Goal: Information Seeking & Learning: Find contact information

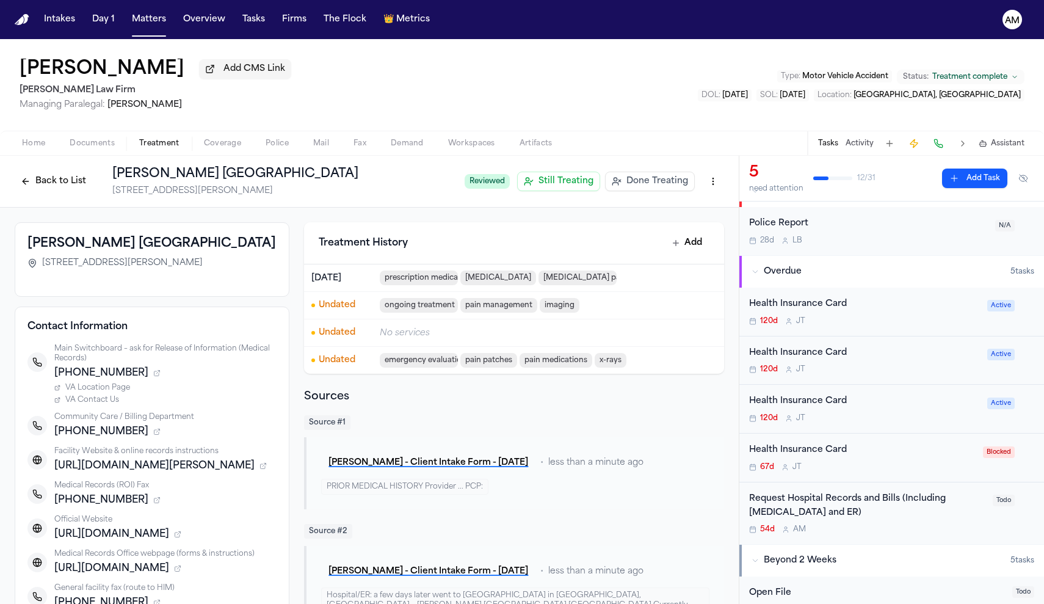
drag, startPoint x: 145, startPoint y: 264, endPoint x: 59, endPoint y: 255, distance: 86.6
click at [59, 252] on h3 "Joseph Maxwell Cleland Atlanta VA Medical Center" at bounding box center [151, 243] width 249 height 17
click at [61, 252] on h3 "Joseph Maxwell Cleland Atlanta VA Medical Center" at bounding box center [151, 243] width 249 height 17
drag, startPoint x: 31, startPoint y: 247, endPoint x: 126, endPoint y: 267, distance: 97.3
click at [81, 250] on h3 "Joseph Maxwell Cleland Atlanta VA Medical Center" at bounding box center [151, 243] width 249 height 17
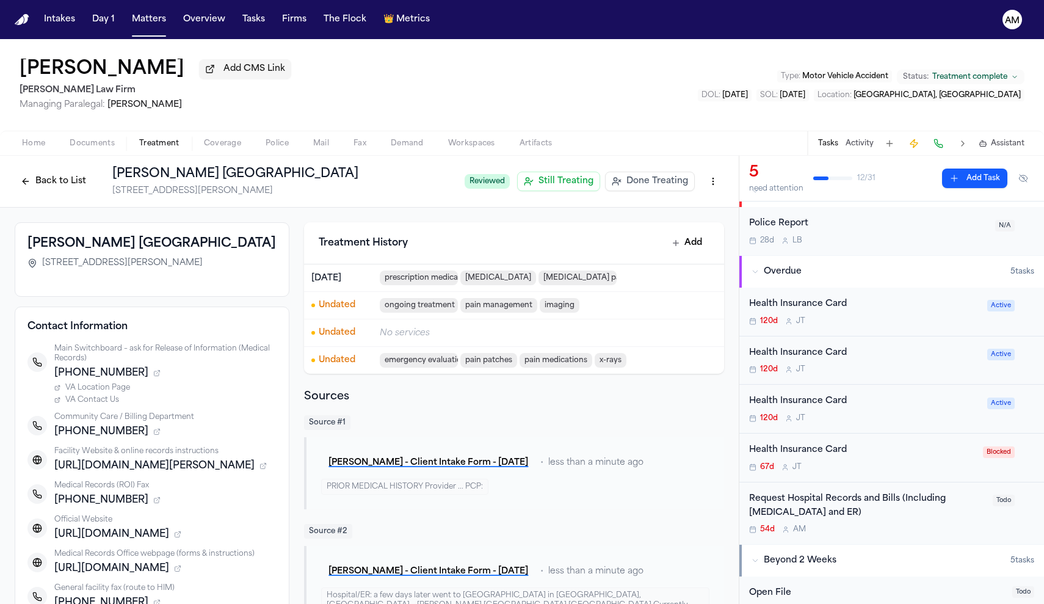
drag, startPoint x: 134, startPoint y: 264, endPoint x: 7, endPoint y: 245, distance: 128.4
copy h3 "Joseph Maxwell Cleland Atlanta VA Medical Center"
drag, startPoint x: 131, startPoint y: 281, endPoint x: 49, endPoint y: 282, distance: 82.5
drag, startPoint x: 44, startPoint y: 282, endPoint x: 131, endPoint y: 289, distance: 87.6
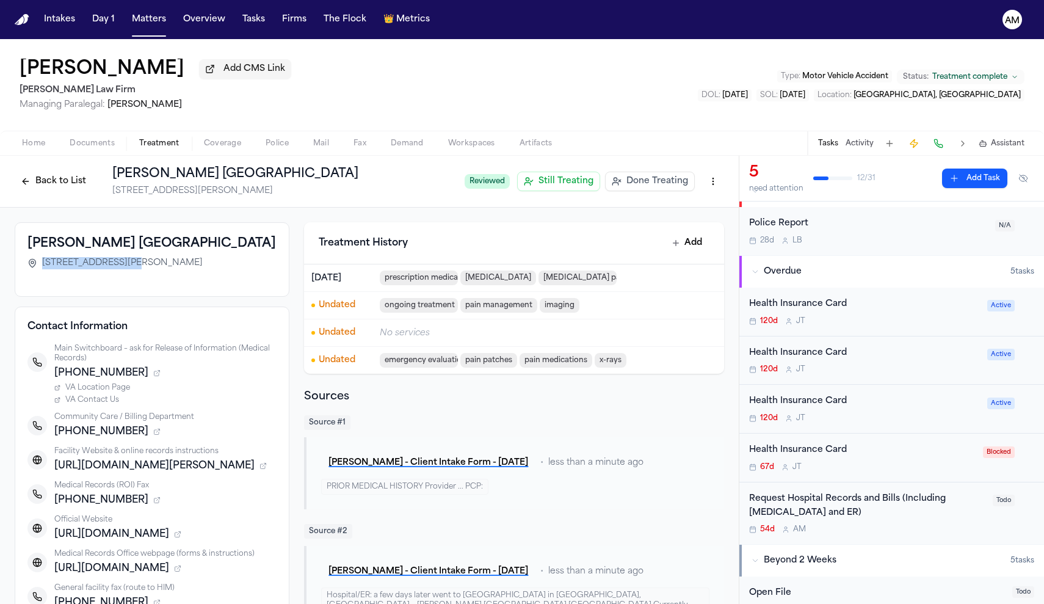
drag, startPoint x: 43, startPoint y: 280, endPoint x: 131, endPoint y: 288, distance: 87.6
click at [131, 269] on span "1670 Clairmont Road, Decatur, GA 30033-4004" at bounding box center [122, 263] width 161 height 12
copy span "1670 Clairmont Road"
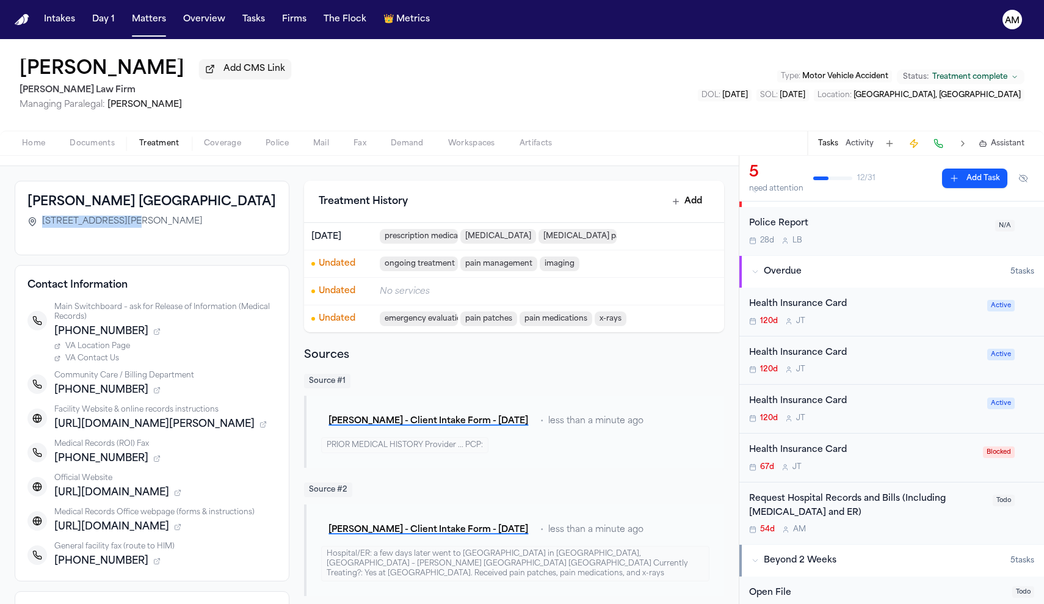
scroll to position [45, 0]
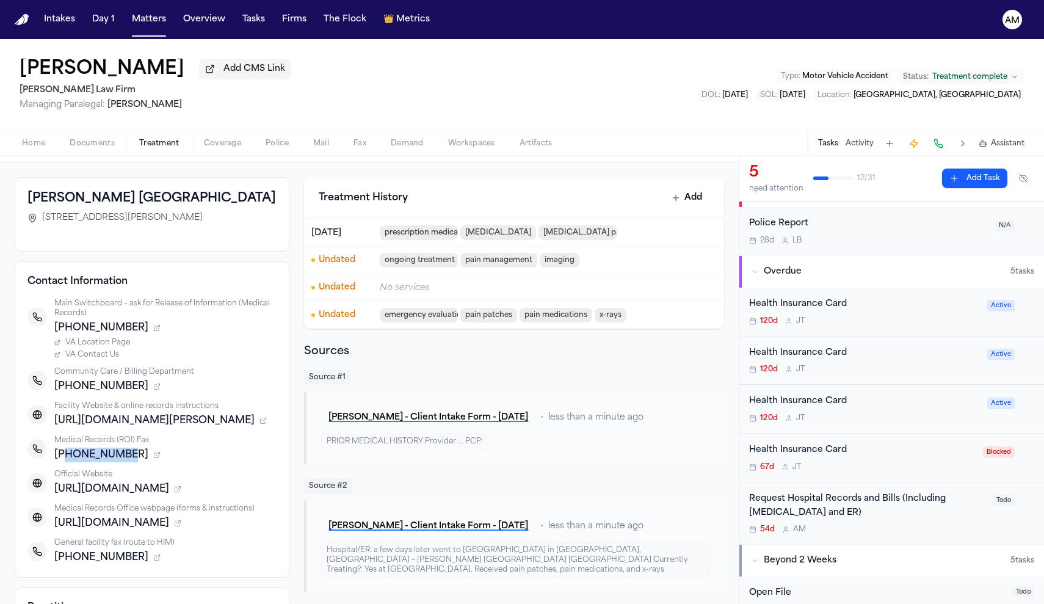
drag, startPoint x: 124, startPoint y: 476, endPoint x: 65, endPoint y: 478, distance: 59.3
click at [65, 462] on span "+14047287722" at bounding box center [101, 455] width 94 height 15
click at [162, 462] on div "+14047287722" at bounding box center [165, 455] width 222 height 15
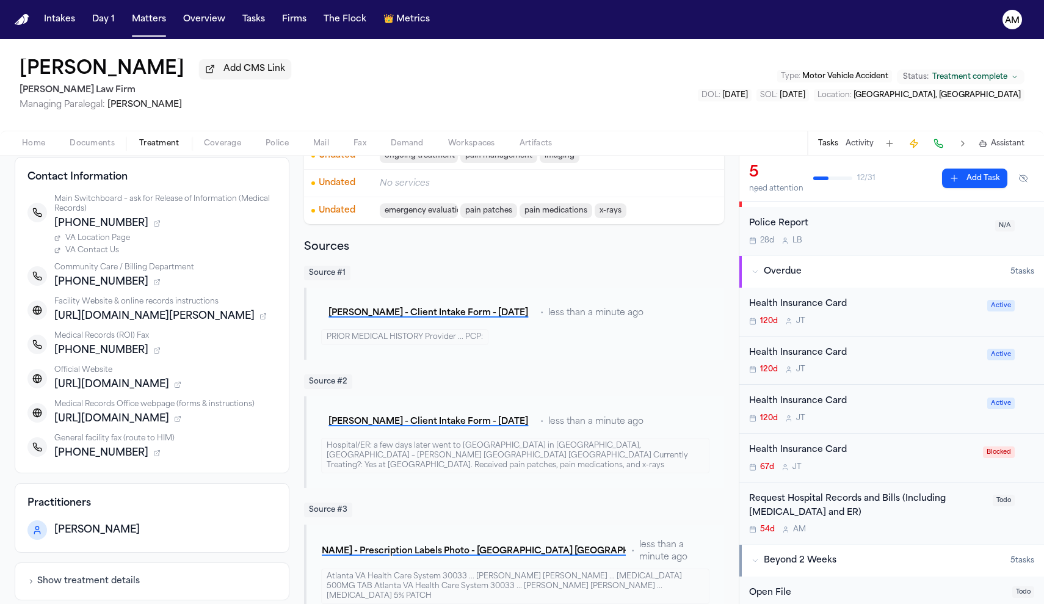
scroll to position [164, 0]
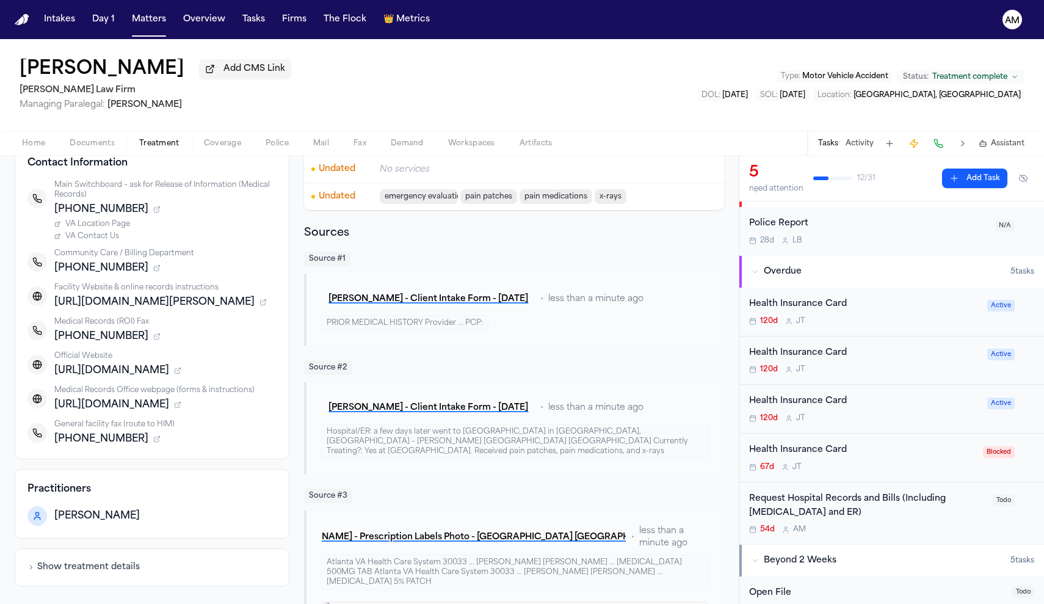
click at [164, 491] on div "Practitioners Kimberly Herard" at bounding box center [152, 504] width 275 height 70
drag, startPoint x: 118, startPoint y: 460, endPoint x: 56, endPoint y: 460, distance: 62.3
click at [56, 446] on div "404-417-1701" at bounding box center [165, 439] width 222 height 15
click at [92, 446] on span "404-417-1701" at bounding box center [101, 439] width 94 height 15
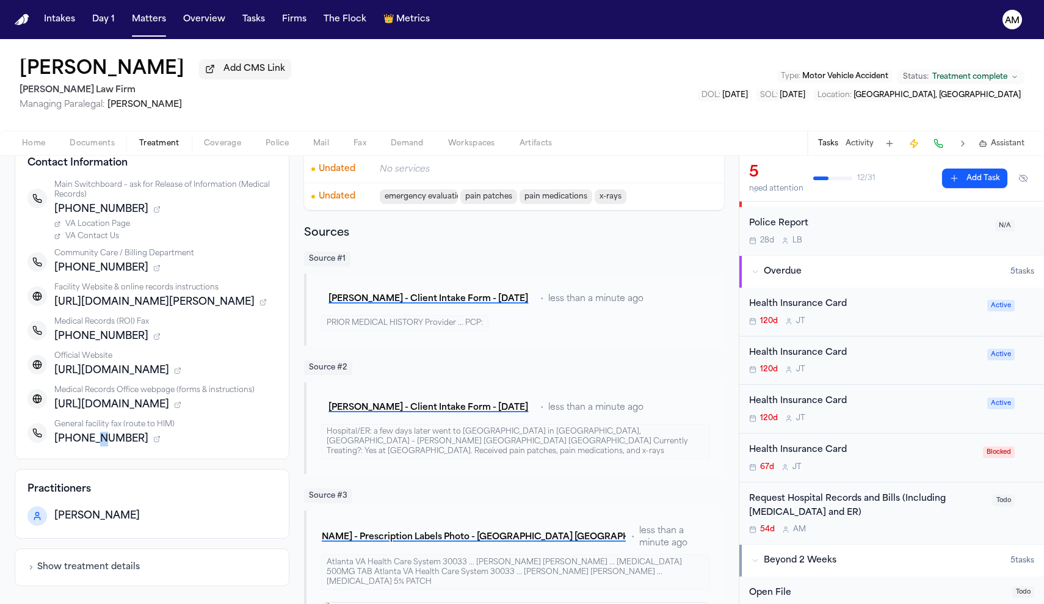
click at [86, 446] on span "404-417-1701" at bounding box center [101, 439] width 94 height 15
copy div "404-417-1701"
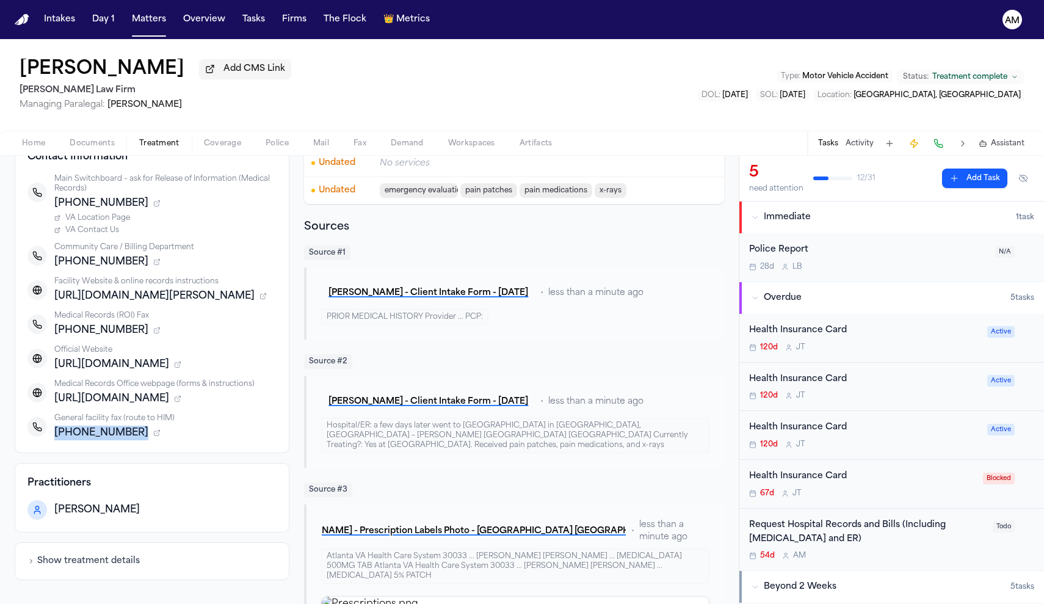
scroll to position [0, 0]
click at [854, 537] on div "Request Hospital Records and Bills (Including Radiology and ER)" at bounding box center [867, 532] width 236 height 28
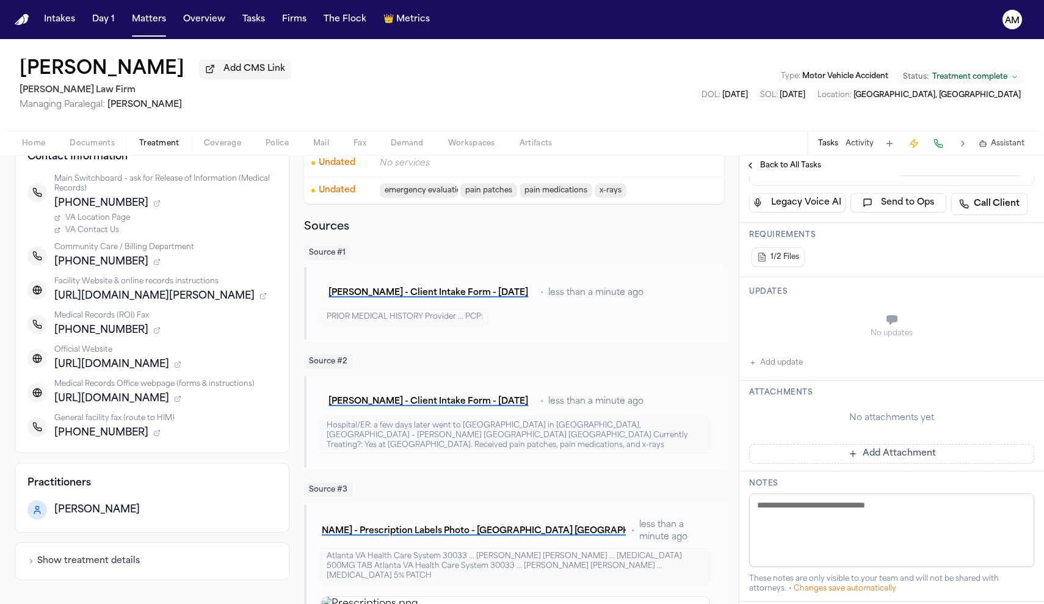
scroll to position [150, 0]
click at [785, 366] on button "Add update" at bounding box center [776, 360] width 54 height 15
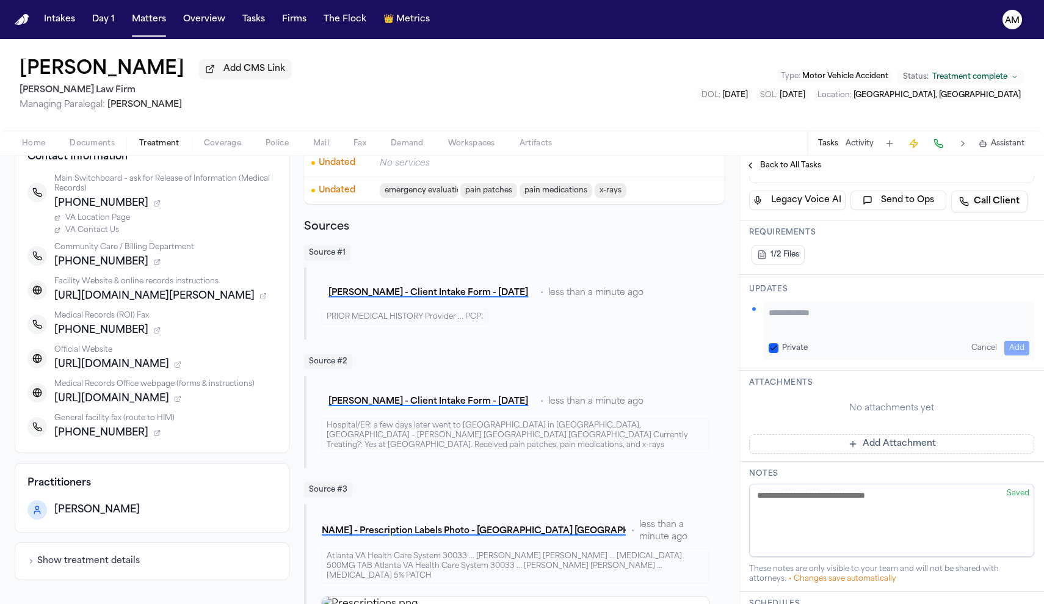
click at [776, 341] on div "Private Cancel Add" at bounding box center [899, 348] width 261 height 15
click at [776, 345] on button "Private" at bounding box center [774, 348] width 10 height 10
click at [796, 329] on textarea "Add your update" at bounding box center [899, 319] width 261 height 24
type textarea "**********"
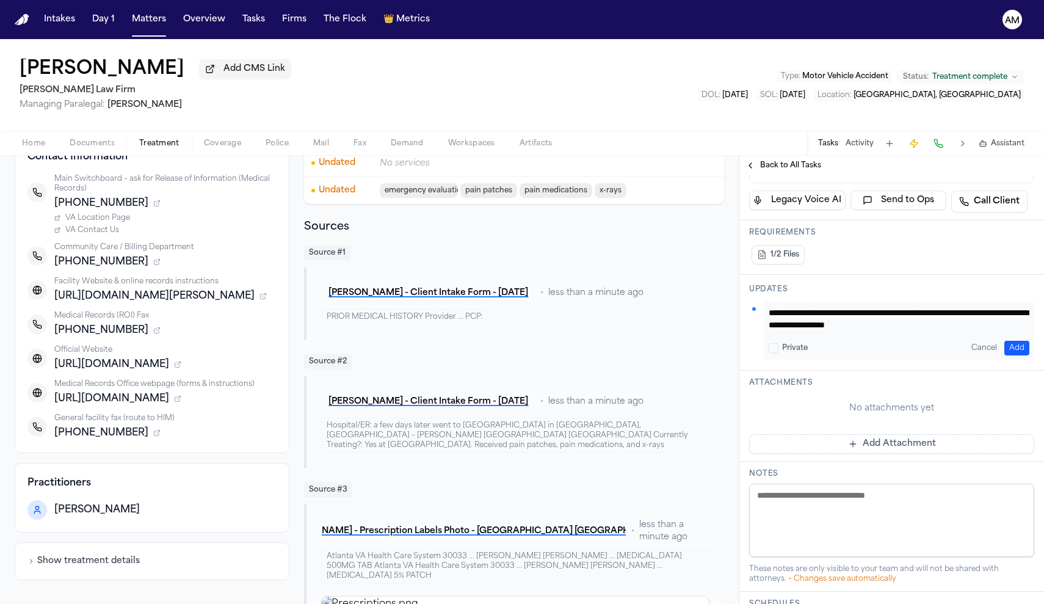
click at [1020, 345] on button "Add" at bounding box center [1017, 348] width 25 height 15
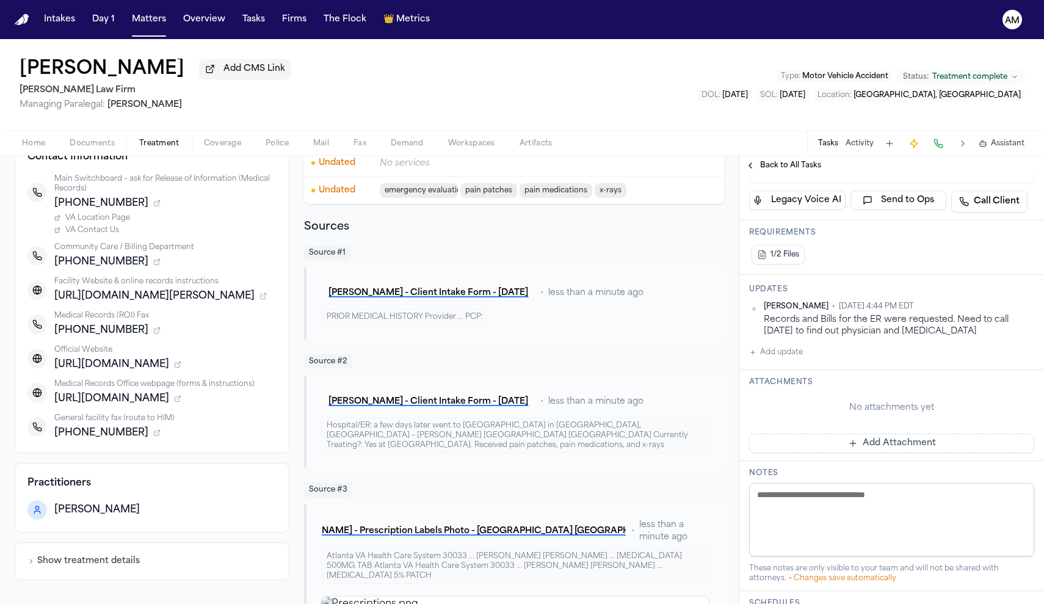
scroll to position [148, 0]
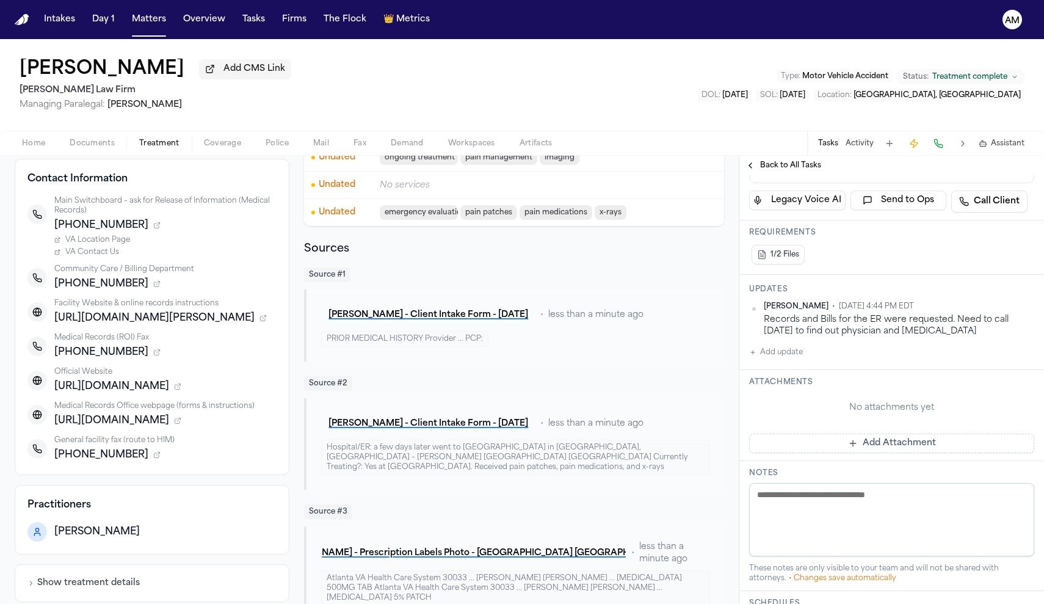
click at [178, 325] on span "https://www.va.gov/atlanta-health-care/locations/joseph-maxwell-cleland-atlanta…" at bounding box center [154, 318] width 200 height 15
click at [266, 321] on icon "button" at bounding box center [263, 318] width 5 height 5
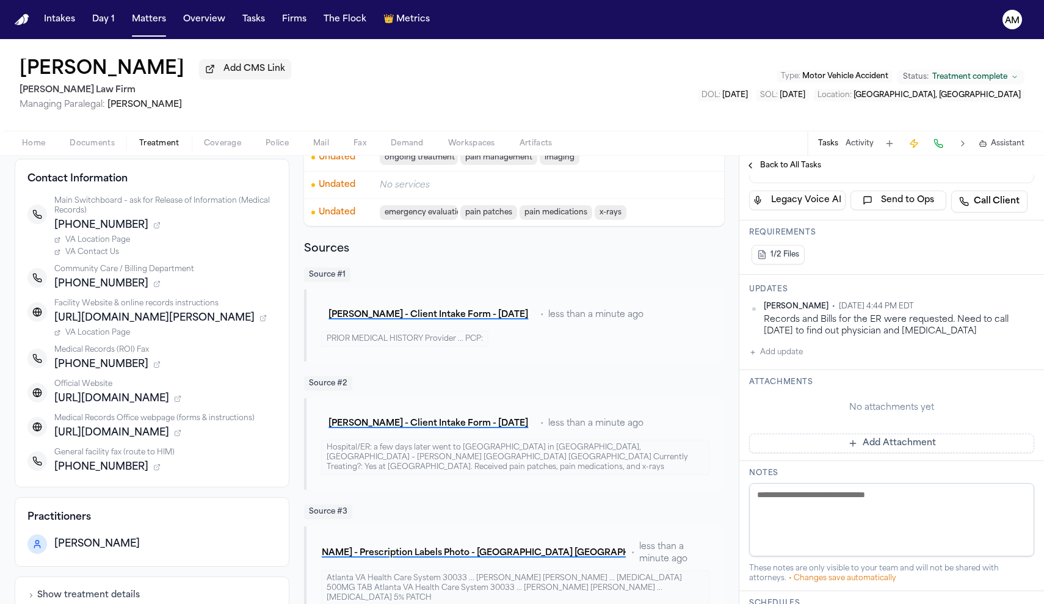
click at [104, 338] on span "VA Location Page" at bounding box center [97, 333] width 65 height 10
click at [90, 142] on span "Documents" at bounding box center [92, 144] width 45 height 10
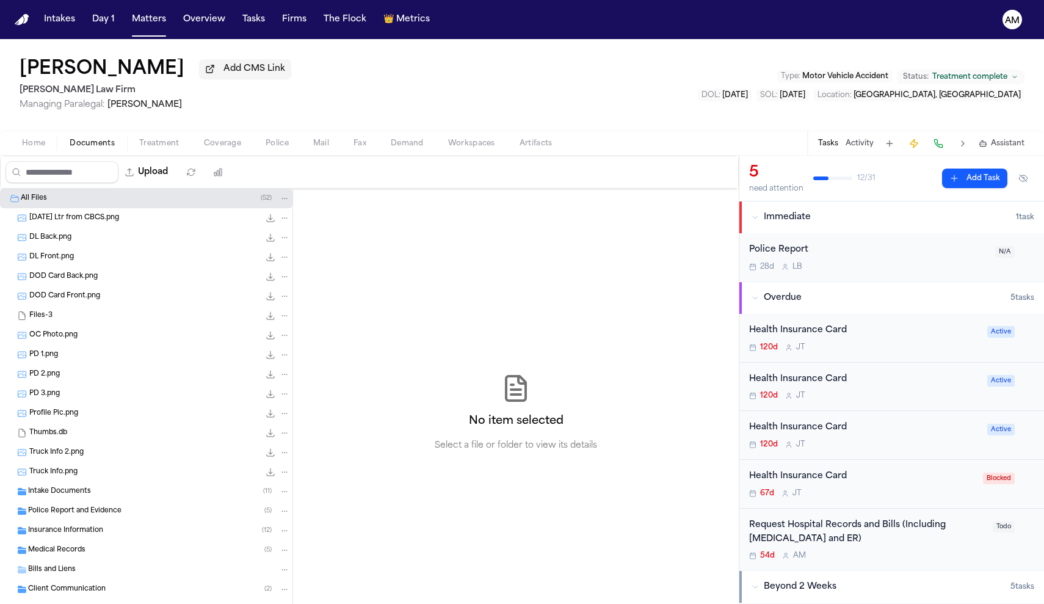
click at [88, 550] on div "Medical Records ( 5 )" at bounding box center [159, 550] width 262 height 11
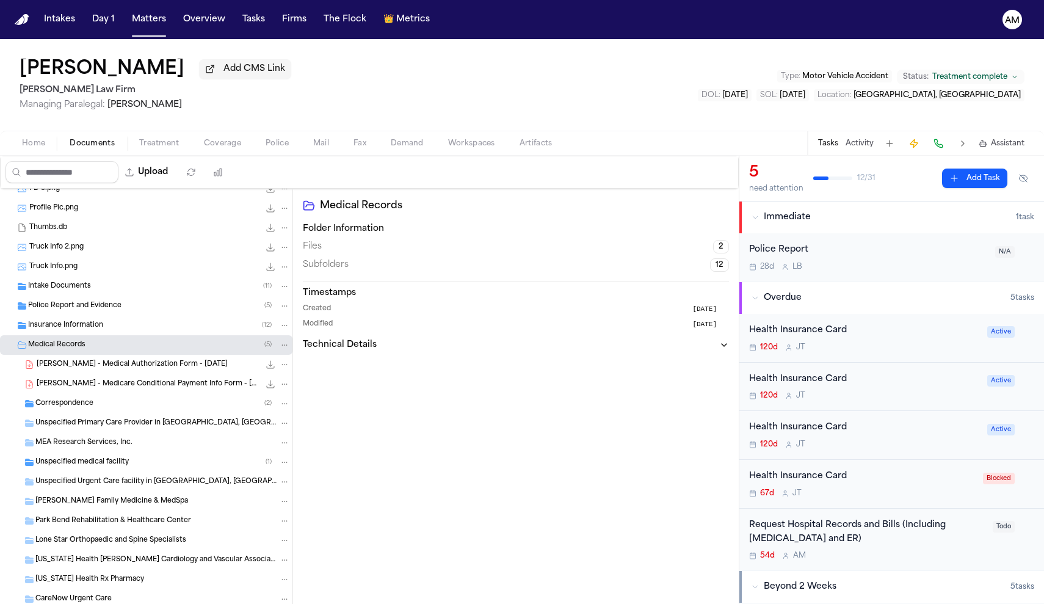
scroll to position [239, 0]
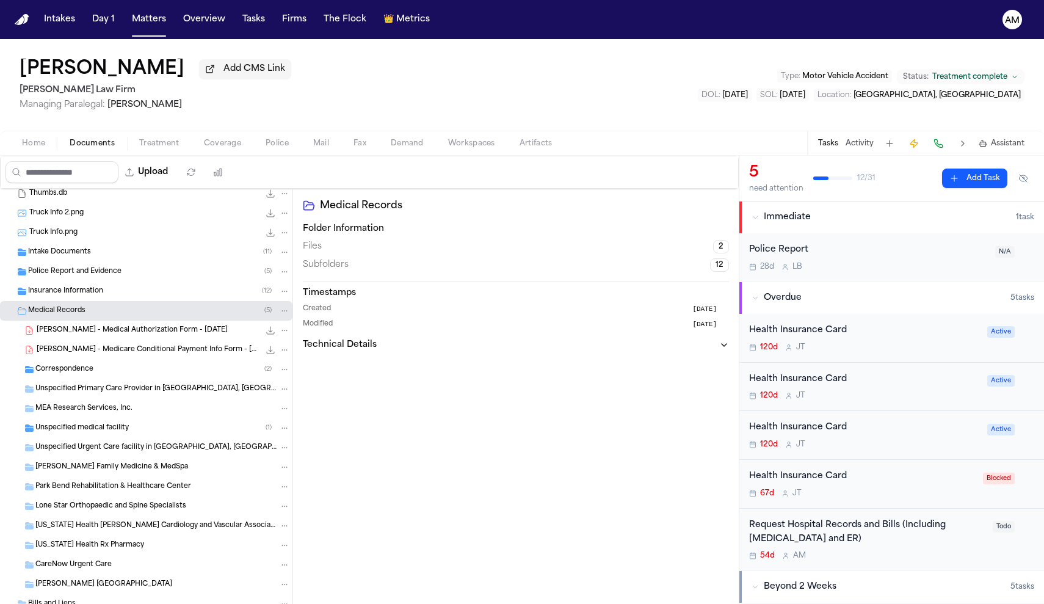
click at [189, 335] on div "C. Neal - Medical Authorization Form - 4.5.25 205.1 KB • PDF" at bounding box center [163, 330] width 253 height 12
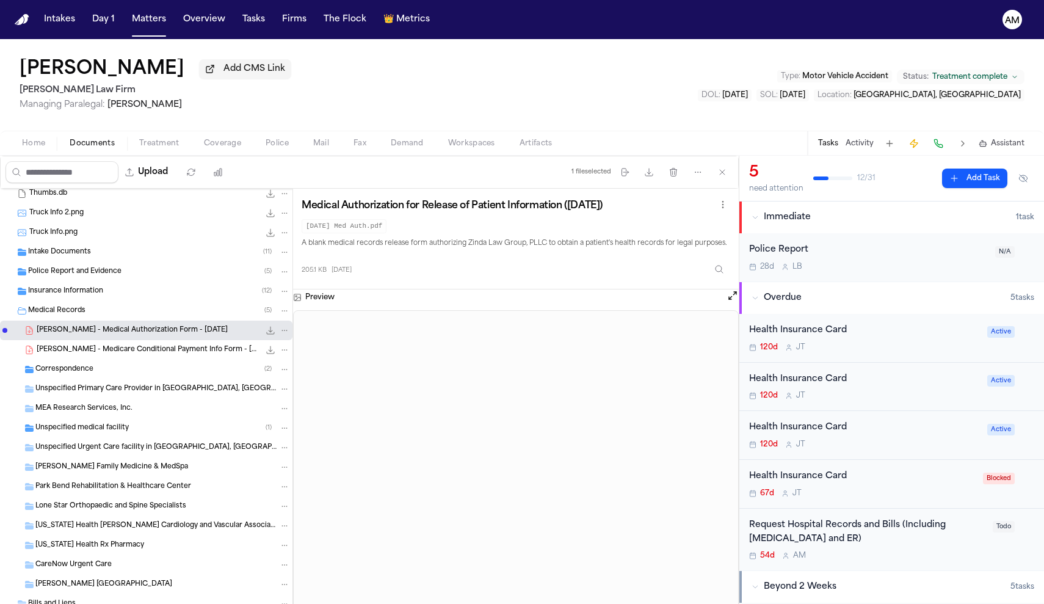
scroll to position [0, 0]
click at [175, 349] on span "C. Neal - Medicare Conditional Payment Info Form - 4.5.25" at bounding box center [148, 350] width 223 height 10
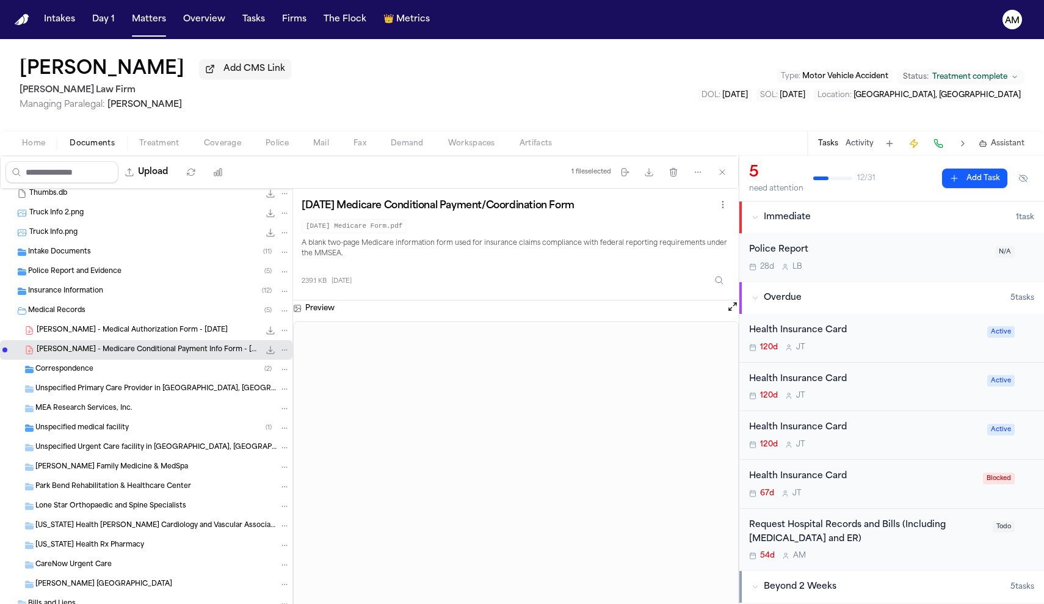
click at [131, 362] on div "Correspondence ( 2 )" at bounding box center [146, 370] width 293 height 20
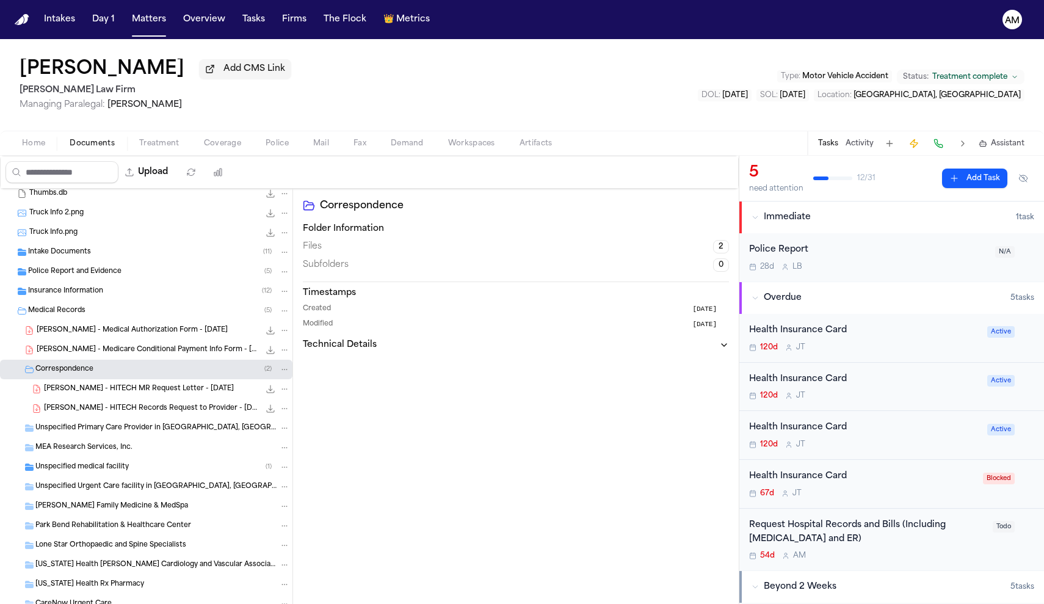
click at [152, 382] on div "C. Neal - HITECH MR Request Letter - 4.5.25 272.4 KB • PDF" at bounding box center [146, 389] width 293 height 20
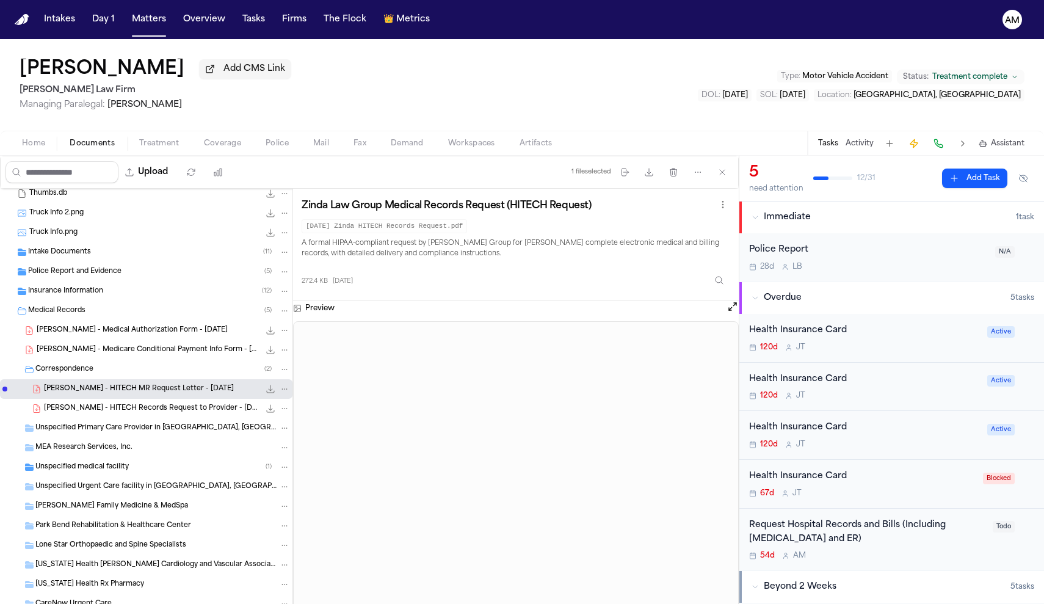
click at [178, 404] on div "C. Neal - HITECH Records Request to Provider - 4.5.25 251.0 KB • PDF" at bounding box center [146, 409] width 293 height 20
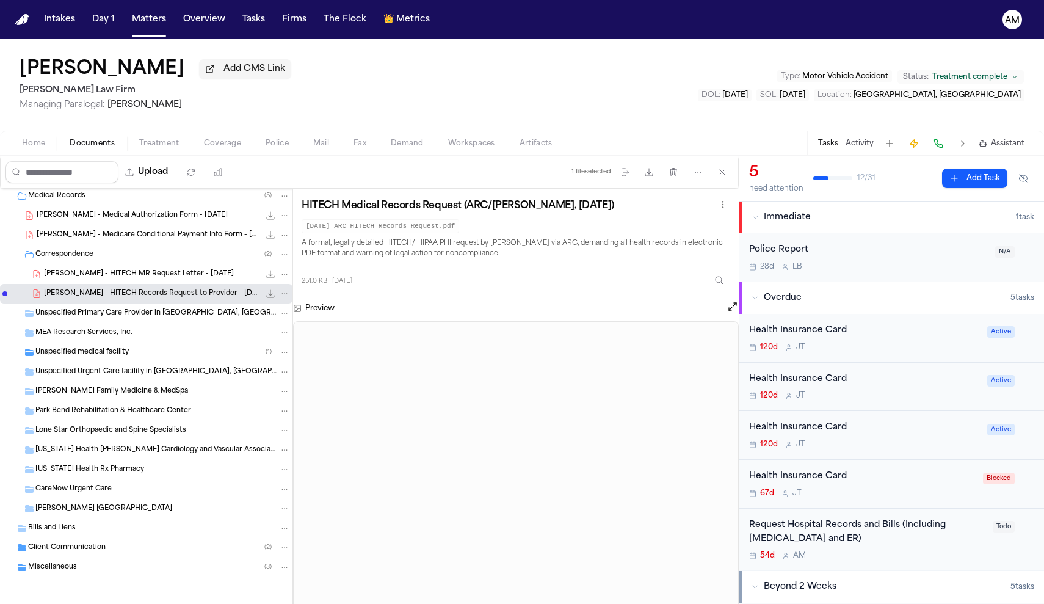
scroll to position [357, 0]
click at [101, 509] on span "Richard L. Roudebush VA Medical Center" at bounding box center [103, 508] width 137 height 10
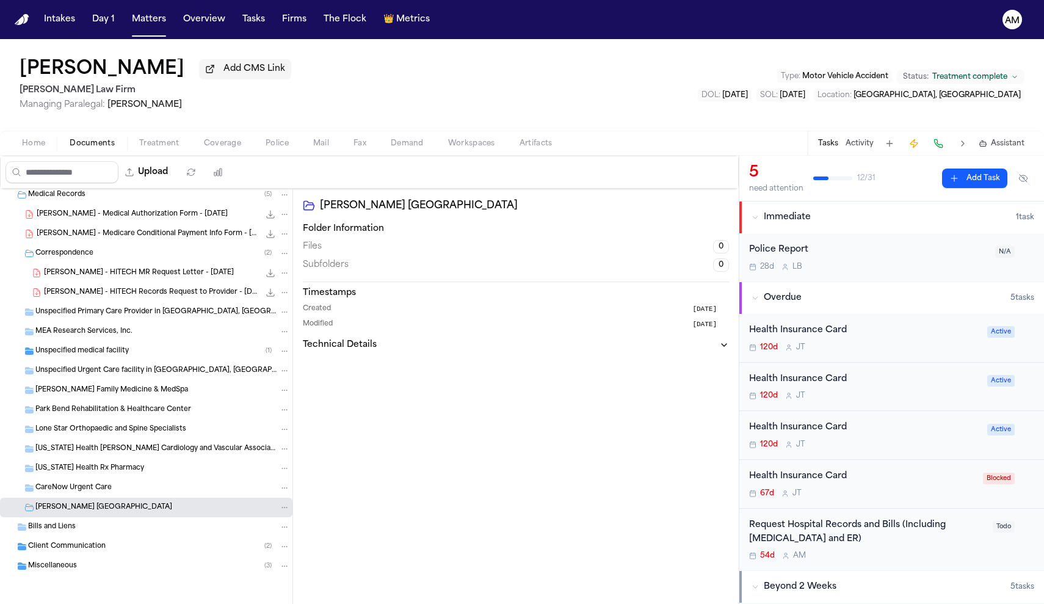
scroll to position [358, 0]
click at [61, 534] on div "Bills and Liens" at bounding box center [146, 527] width 293 height 20
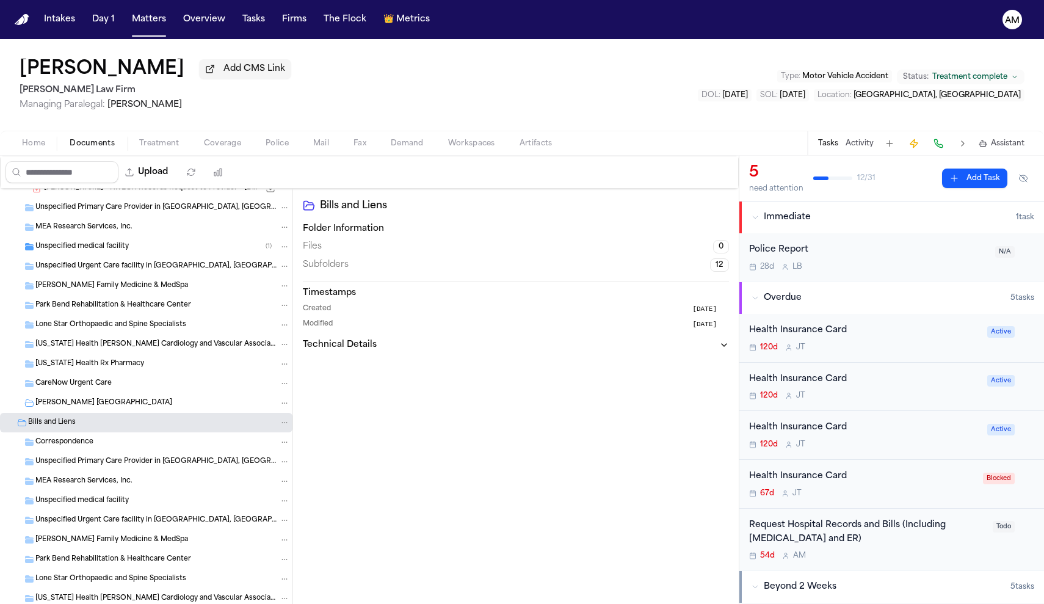
scroll to position [461, 0]
click at [132, 461] on span "Unspecified Primary Care Provider in Decatur, GA" at bounding box center [155, 461] width 241 height 10
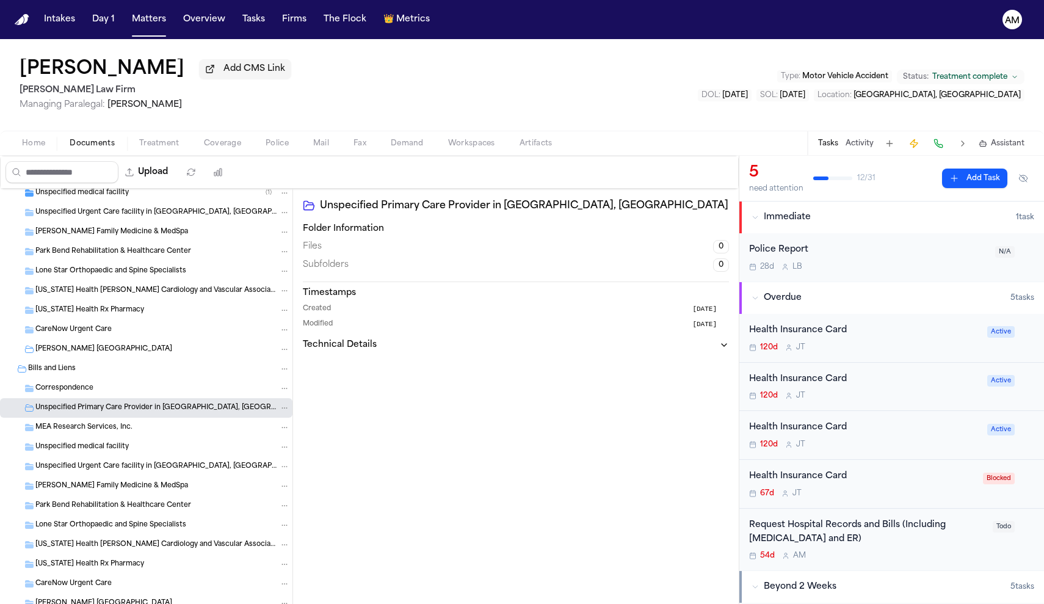
scroll to position [545, 0]
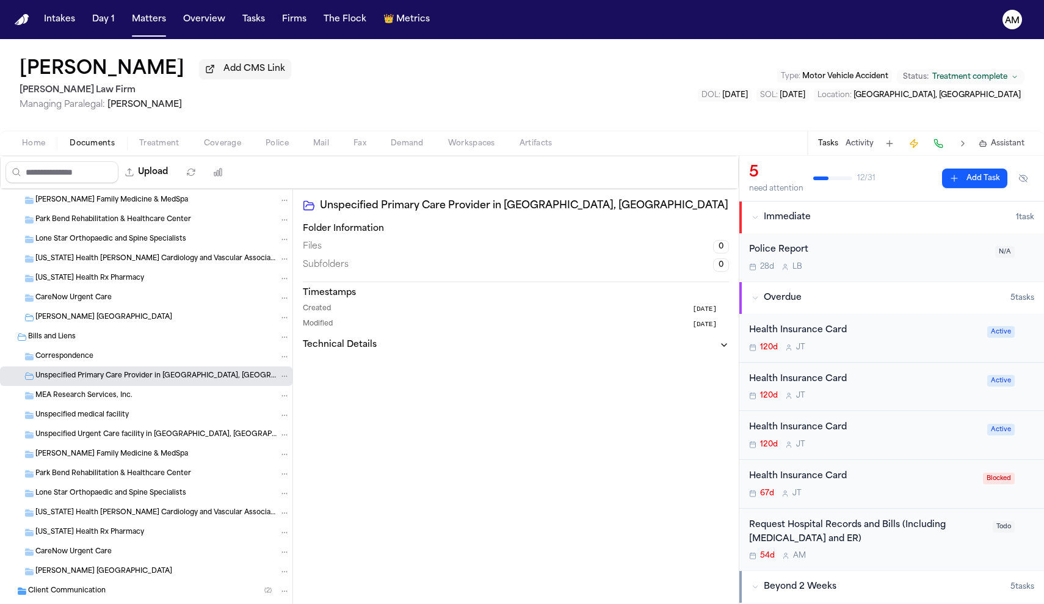
click at [873, 531] on div "Request Hospital Records and Bills (Including Radiology and ER)" at bounding box center [867, 532] width 236 height 28
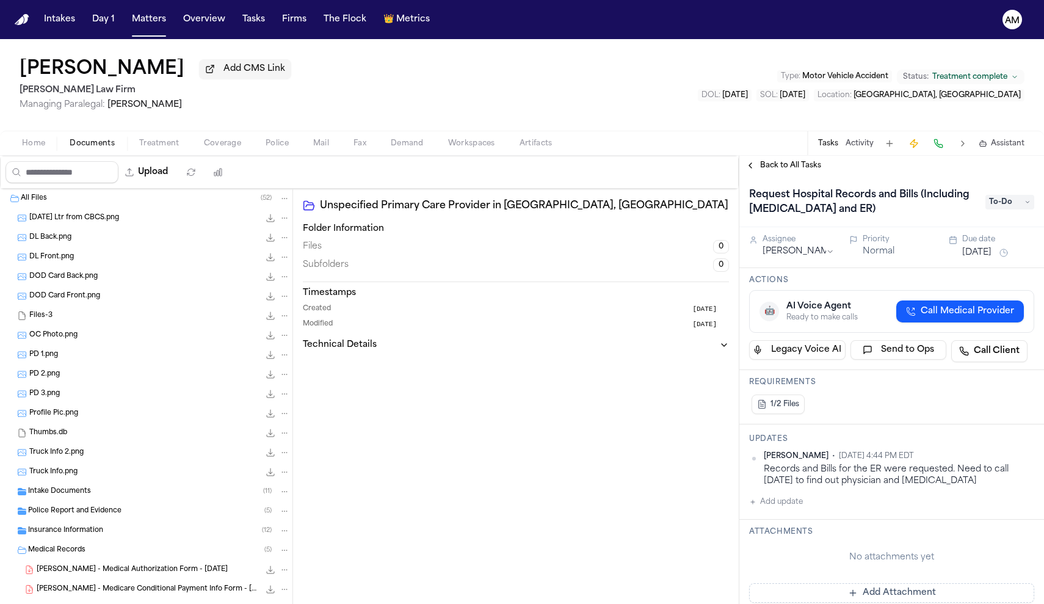
click at [111, 138] on button "Documents" at bounding box center [92, 143] width 70 height 15
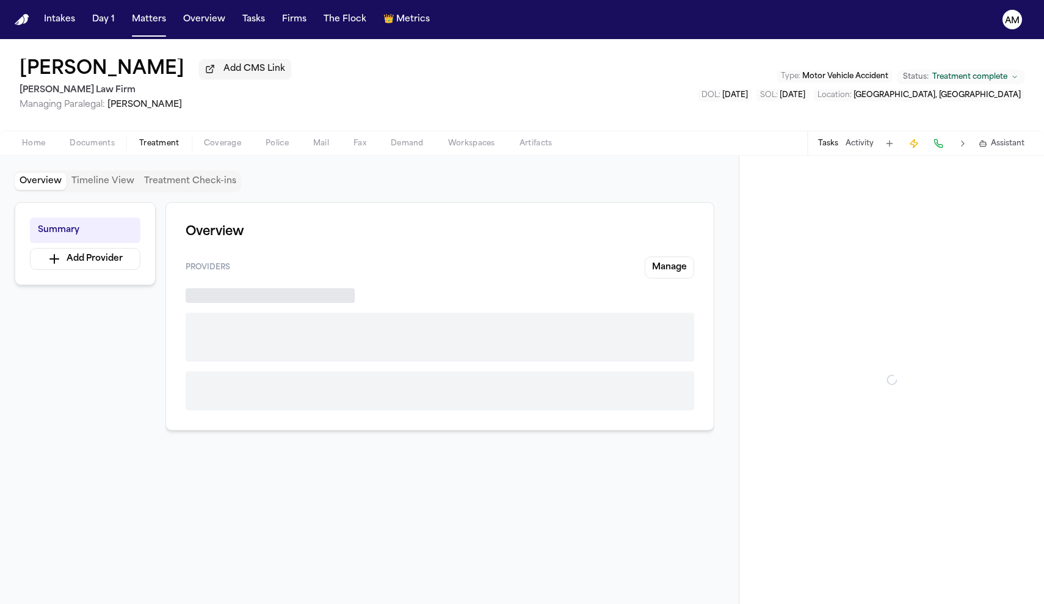
click at [183, 142] on button "Treatment" at bounding box center [159, 143] width 65 height 15
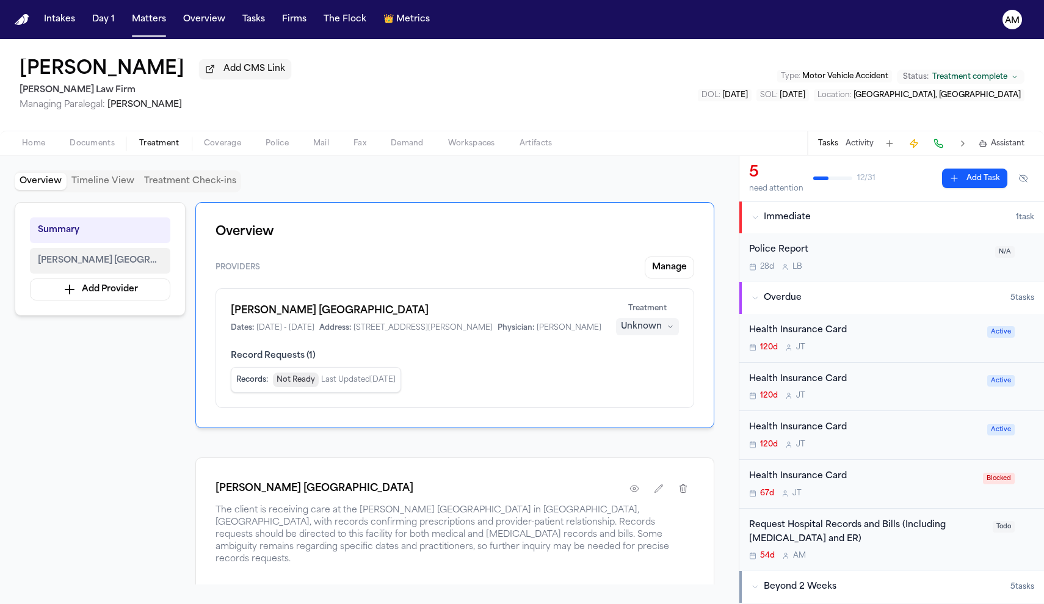
click at [129, 260] on span "Joseph Maxwell Cleland Atlanta VA Medical Center" at bounding box center [100, 260] width 125 height 15
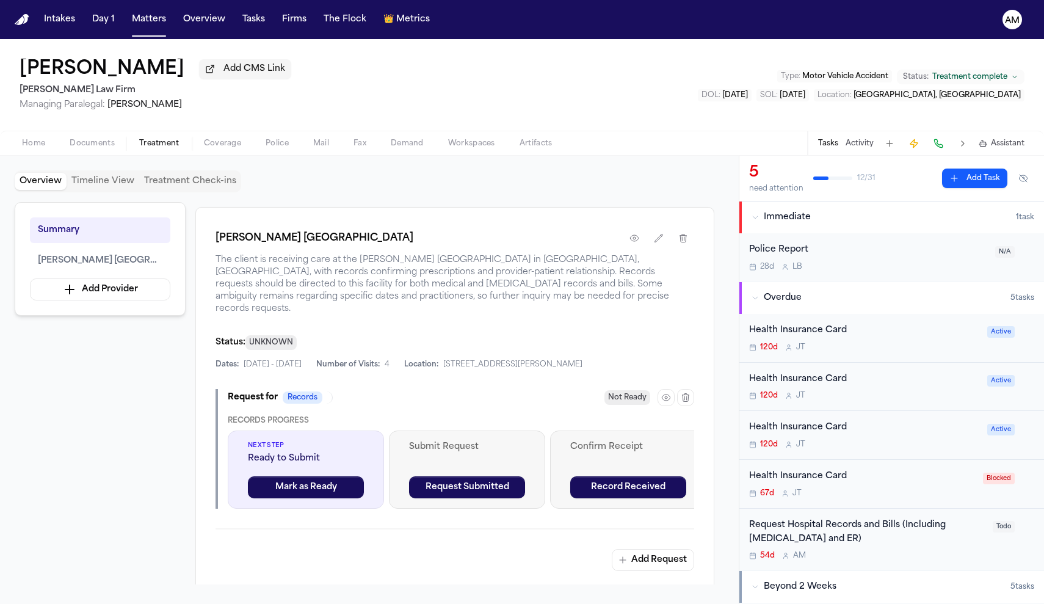
scroll to position [250, 0]
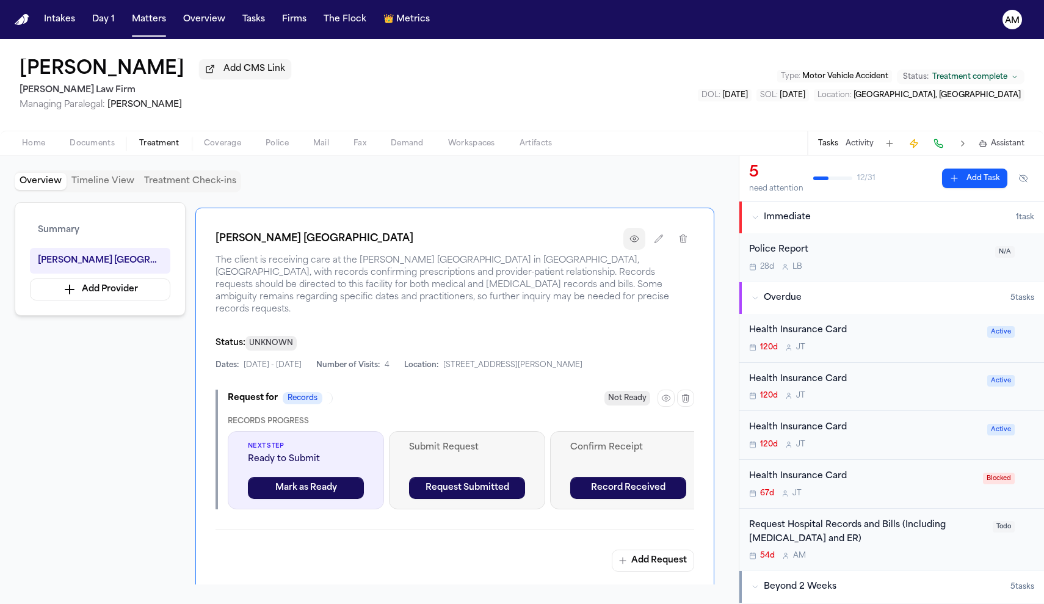
click at [642, 250] on button "button" at bounding box center [635, 239] width 22 height 22
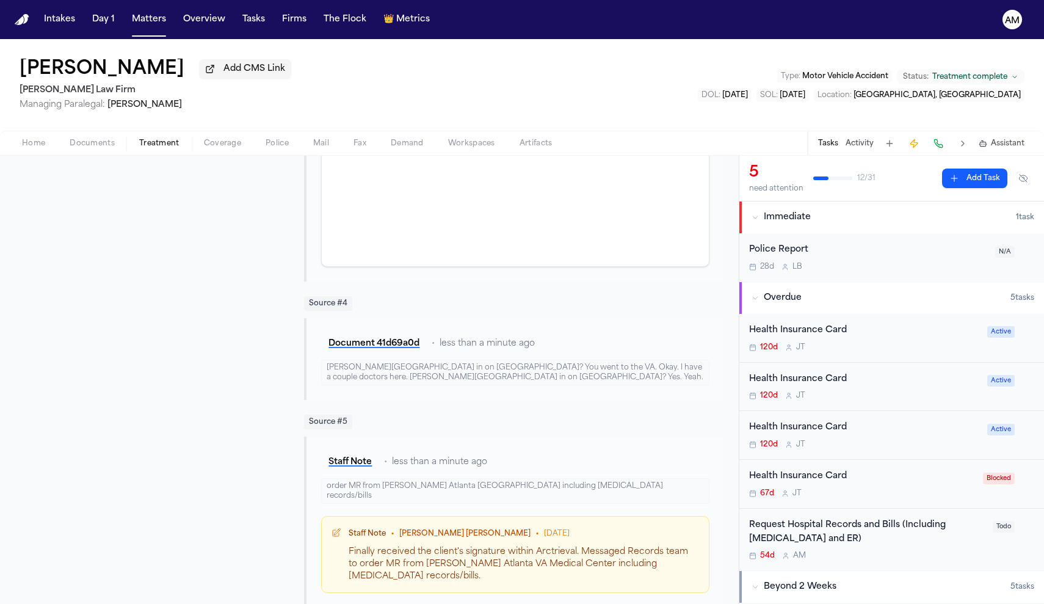
scroll to position [644, 0]
click at [407, 334] on button "Document 41d69a0d" at bounding box center [374, 345] width 106 height 22
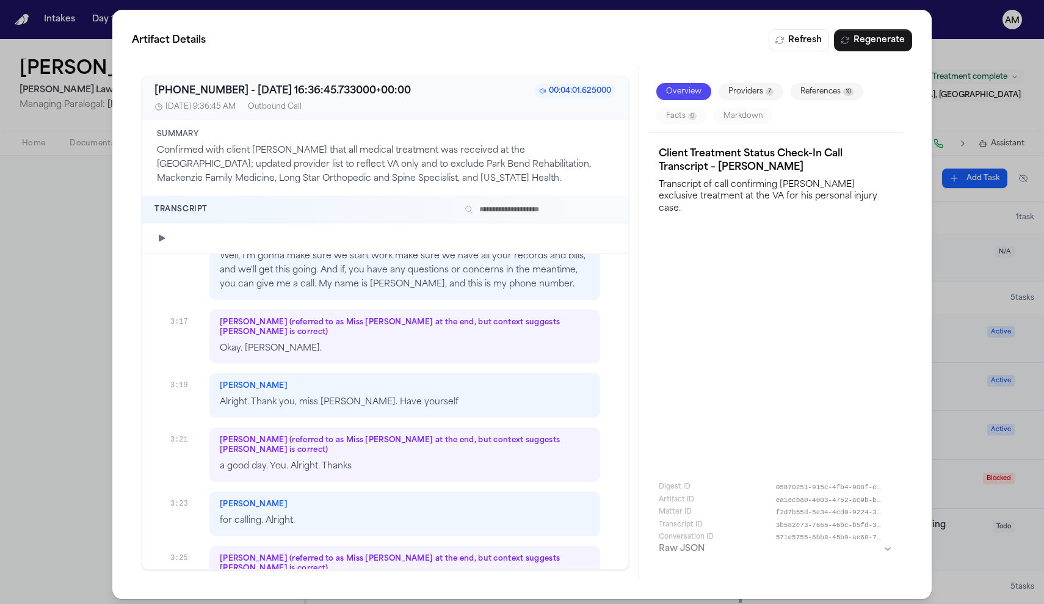
scroll to position [1716, 0]
click at [939, 118] on div "Artifact Details Refresh Regenerate +18177989249 - 2025-08-14 16:36:45.733000+0…" at bounding box center [522, 304] width 1044 height 609
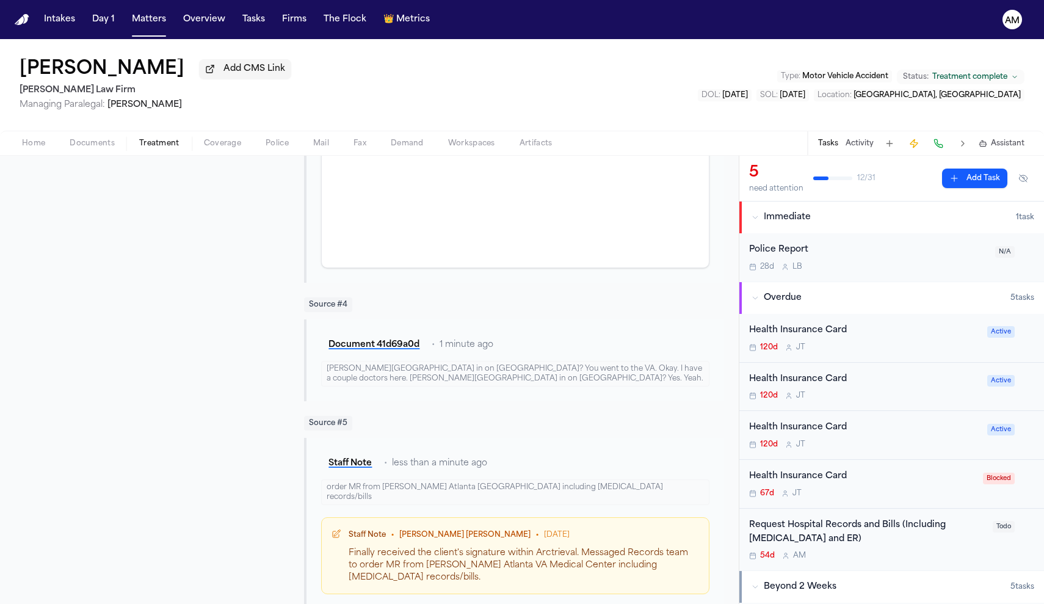
scroll to position [0, 0]
click at [832, 527] on div "Request Hospital Records and Bills (Including Radiology and ER)" at bounding box center [867, 532] width 236 height 28
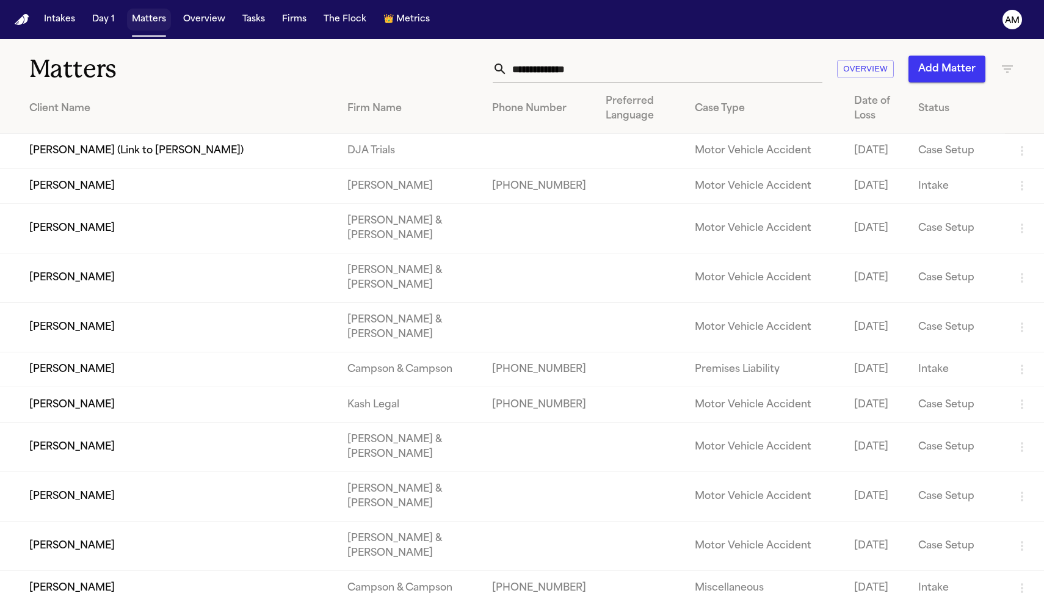
click at [163, 13] on button "Matters" at bounding box center [149, 20] width 44 height 22
click at [244, 21] on button "Tasks" at bounding box center [254, 20] width 32 height 22
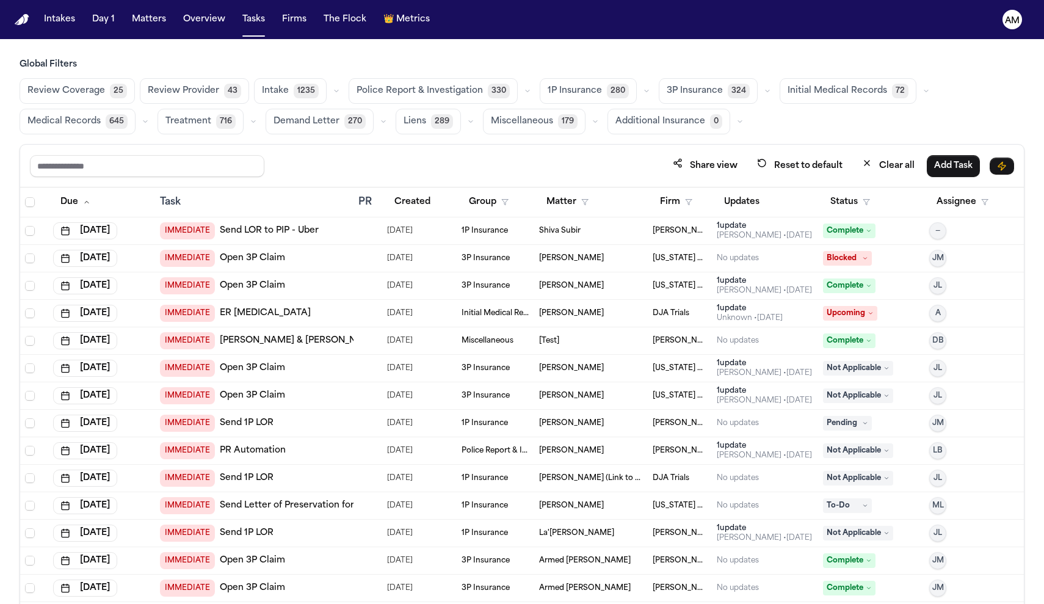
click at [75, 118] on span "Medical Records" at bounding box center [63, 121] width 73 height 12
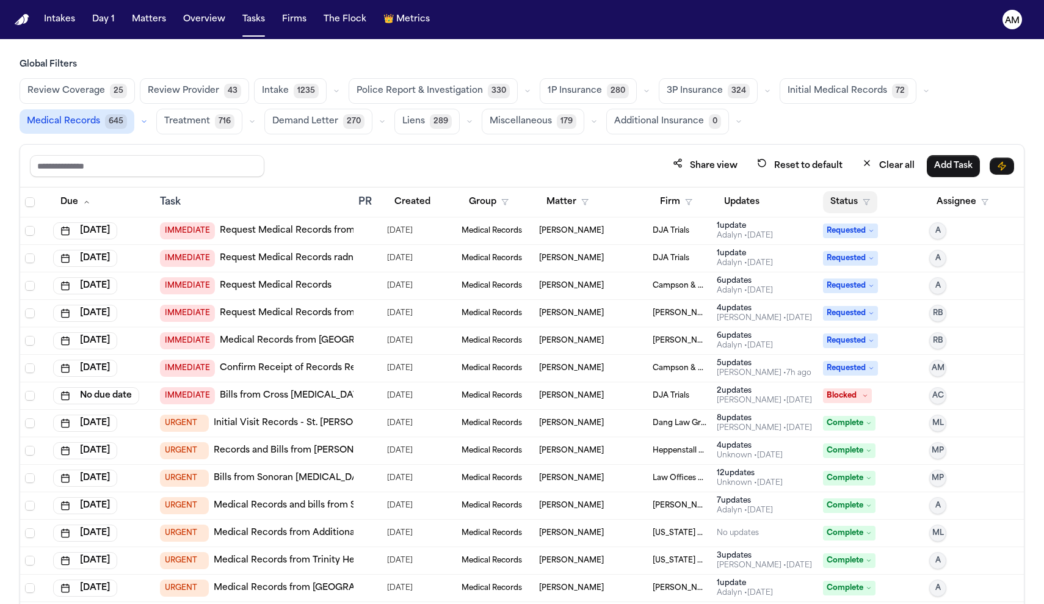
click at [848, 204] on button "Status" at bounding box center [850, 202] width 54 height 22
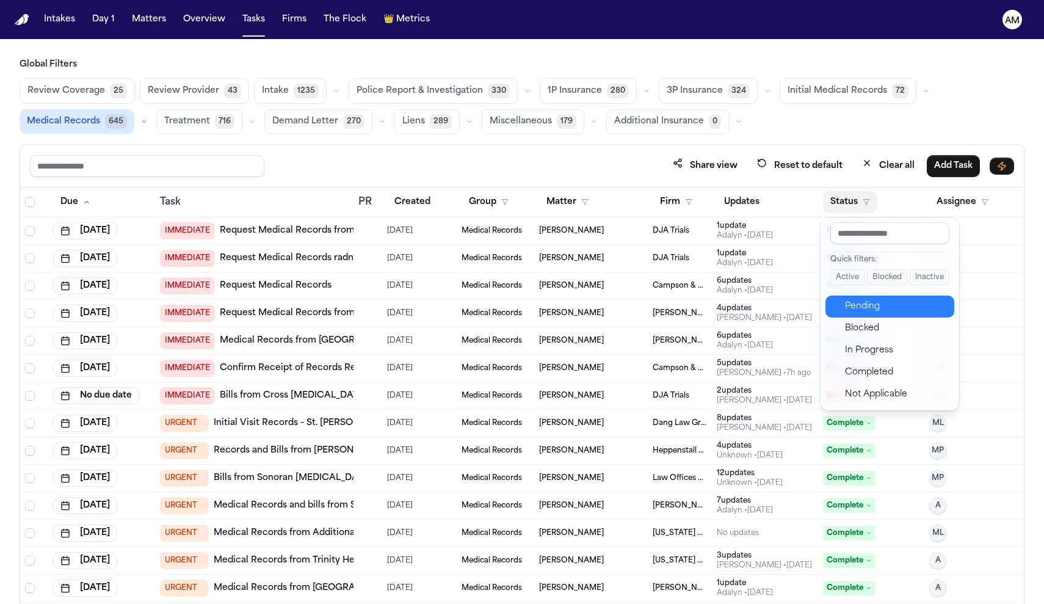
click at [869, 305] on div "Pending" at bounding box center [896, 306] width 102 height 15
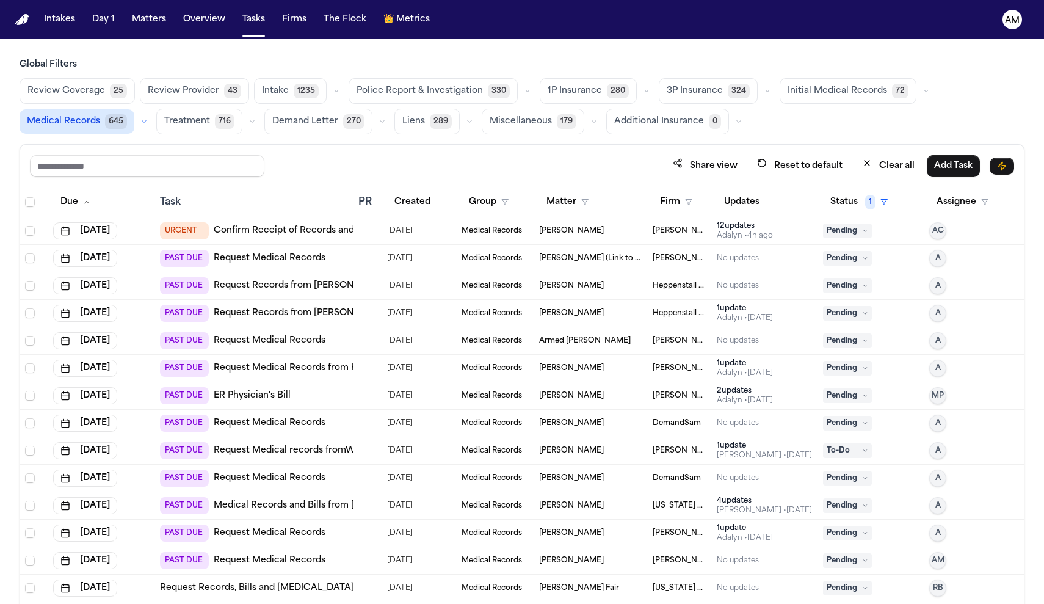
click at [694, 224] on td "[PERSON_NAME] [PERSON_NAME]" at bounding box center [680, 230] width 64 height 27
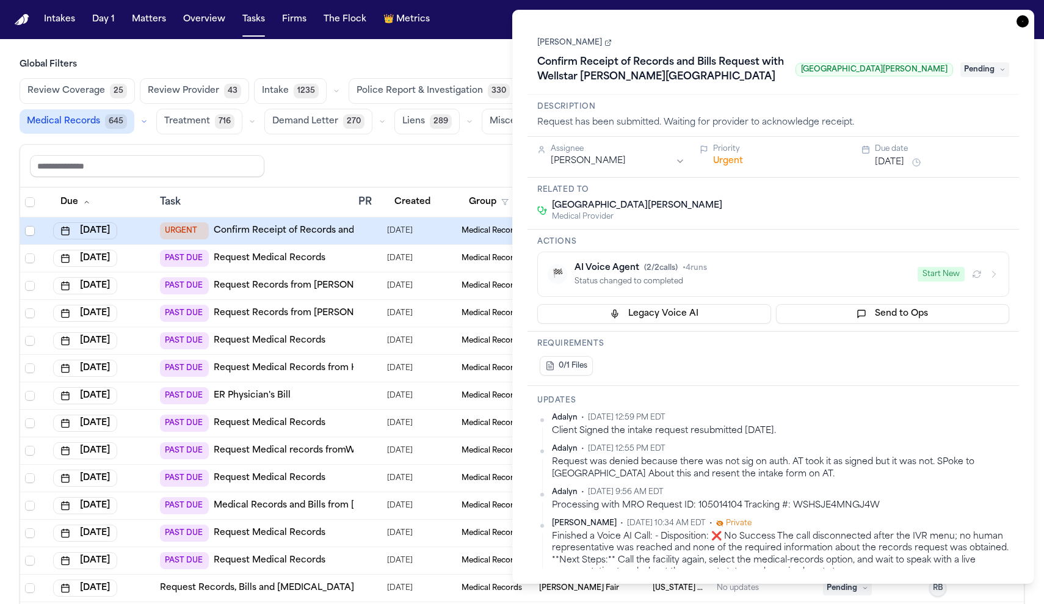
click at [430, 176] on div "Share view Reset to default Clear all Add Task" at bounding box center [522, 166] width 984 height 23
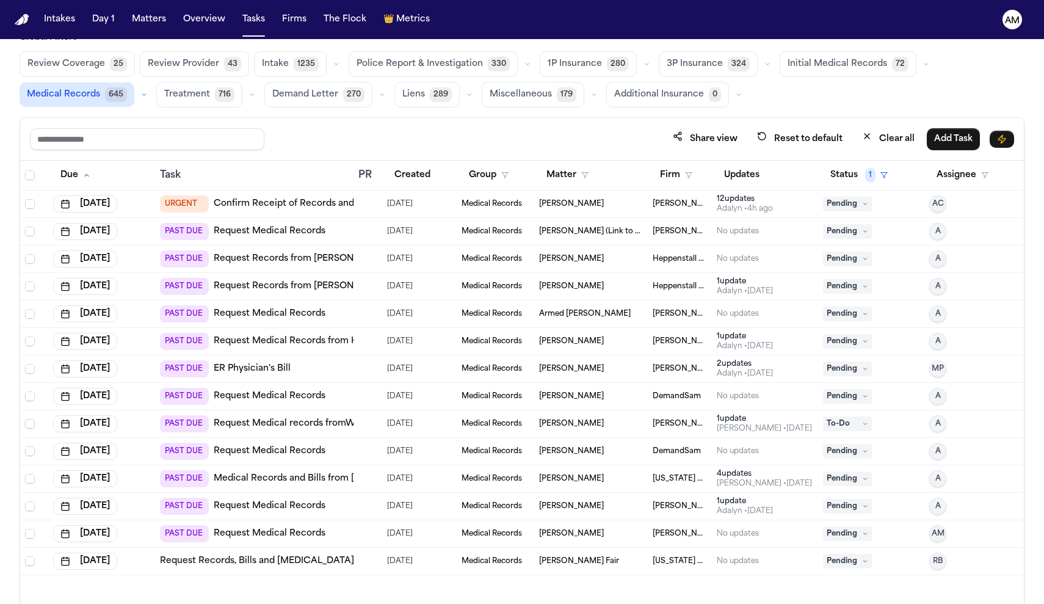
scroll to position [40, 0]
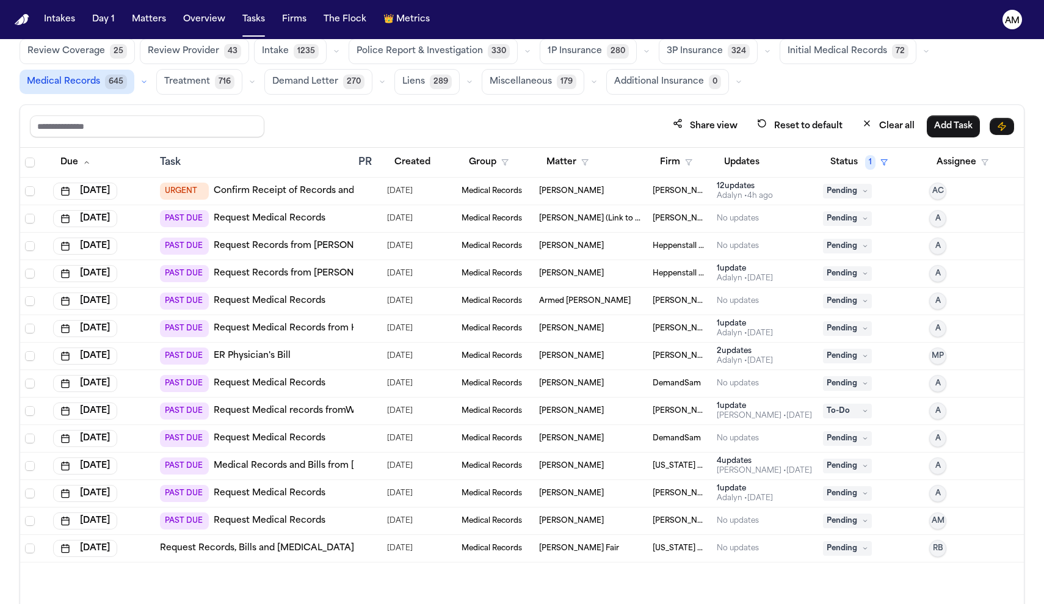
click at [335, 409] on link "Request Medical records fromWindsor Health Rehab ([GEOGRAPHIC_DATA]):Request al…" at bounding box center [491, 411] width 555 height 12
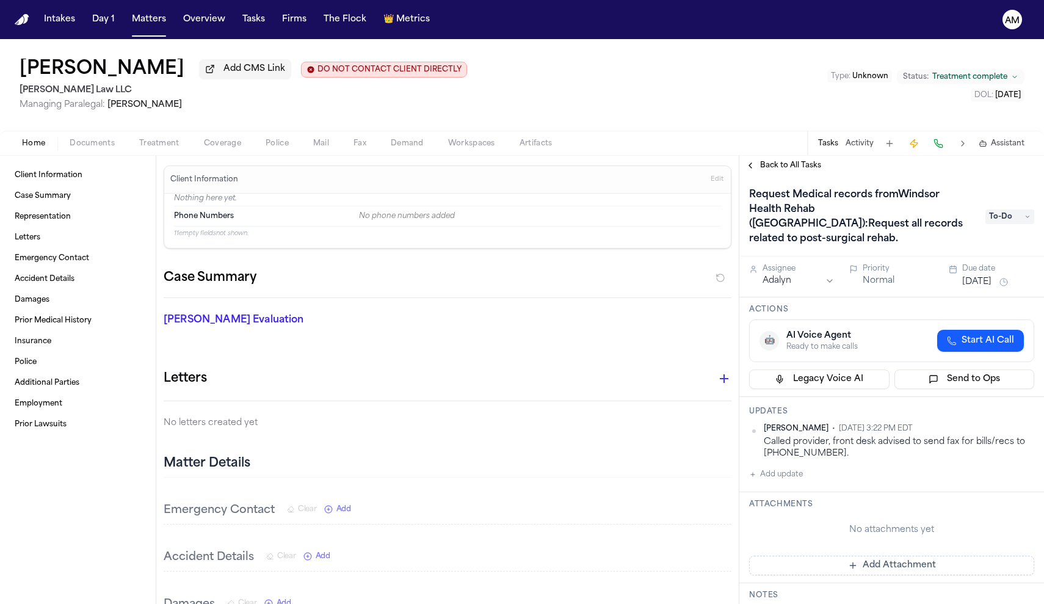
click at [111, 145] on span "Documents" at bounding box center [92, 144] width 45 height 10
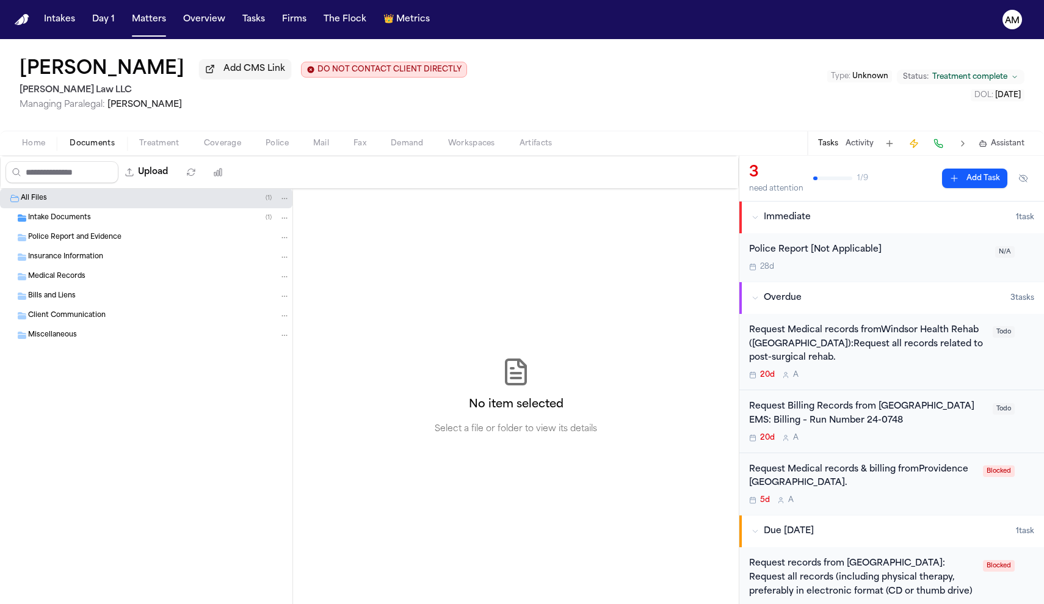
click at [78, 214] on div "Intake Documents ( 1 )" at bounding box center [146, 218] width 293 height 20
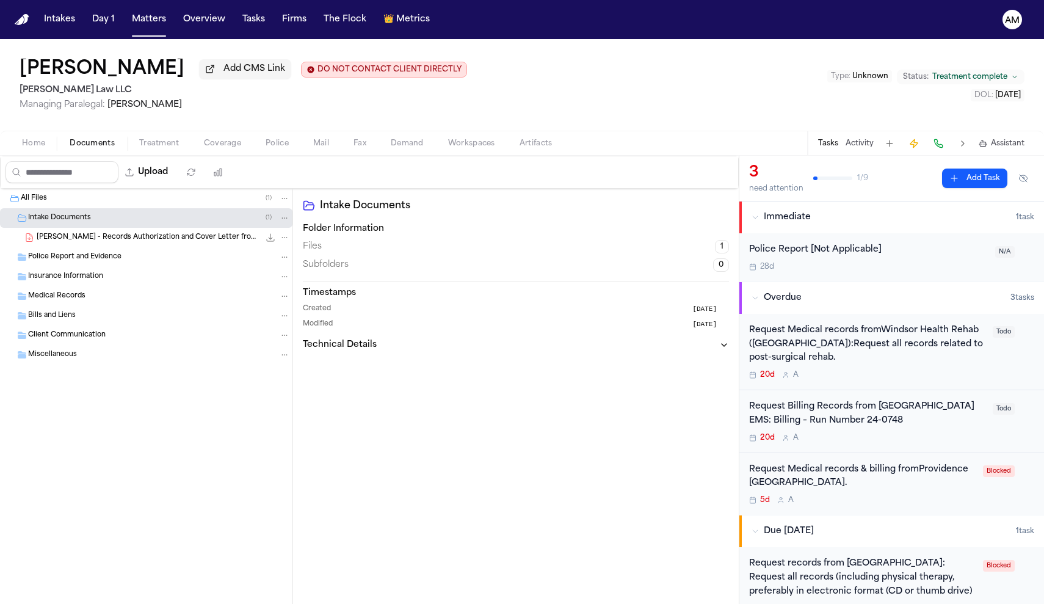
click at [64, 242] on span "P. Strum - Records Authorization and Cover Letter from Morse Law - 7.28.25" at bounding box center [148, 238] width 223 height 10
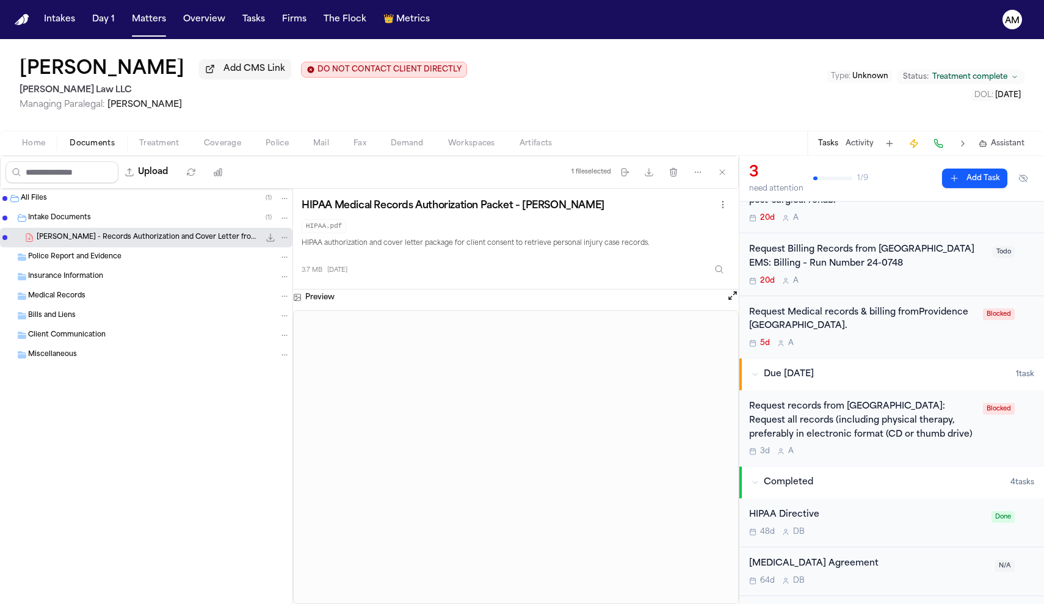
scroll to position [151, 0]
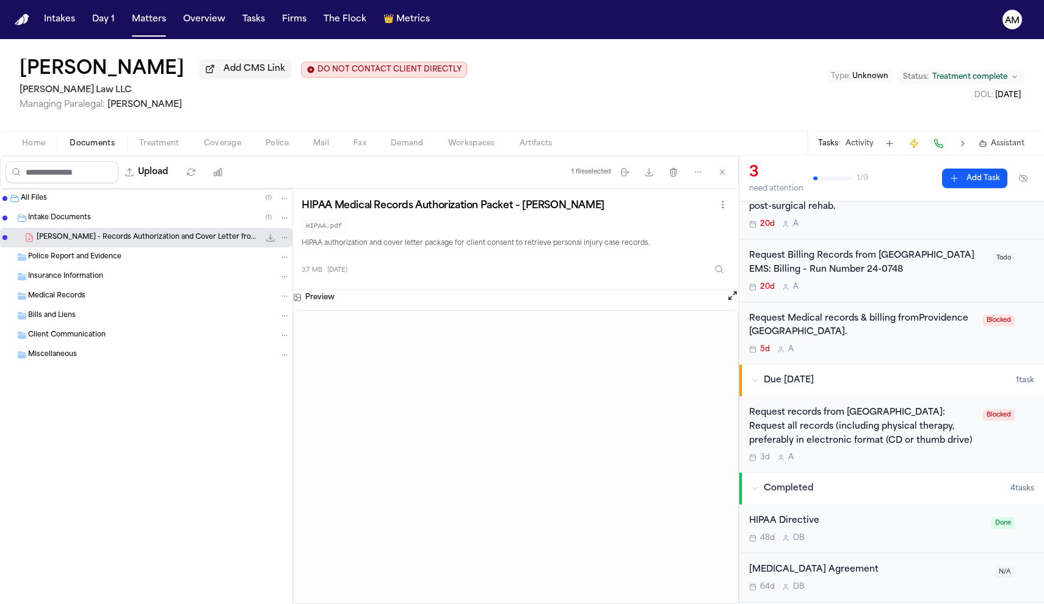
click at [826, 354] on div "Request Medical records & billing fromProvidence St. Joseph’s Hospital. 5d A Bl…" at bounding box center [892, 333] width 305 height 62
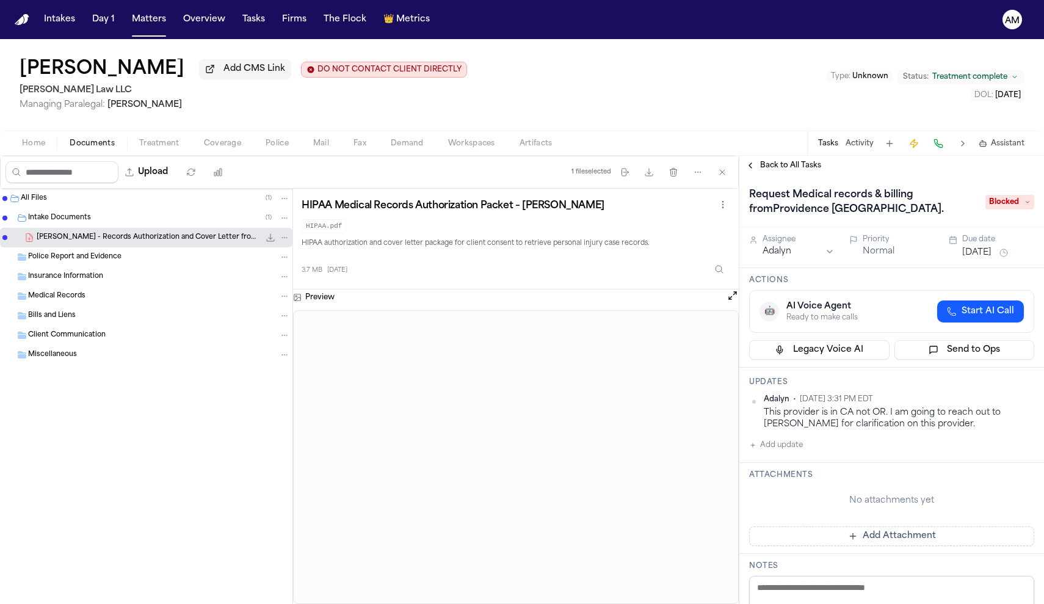
click at [777, 169] on span "Back to All Tasks" at bounding box center [790, 166] width 61 height 10
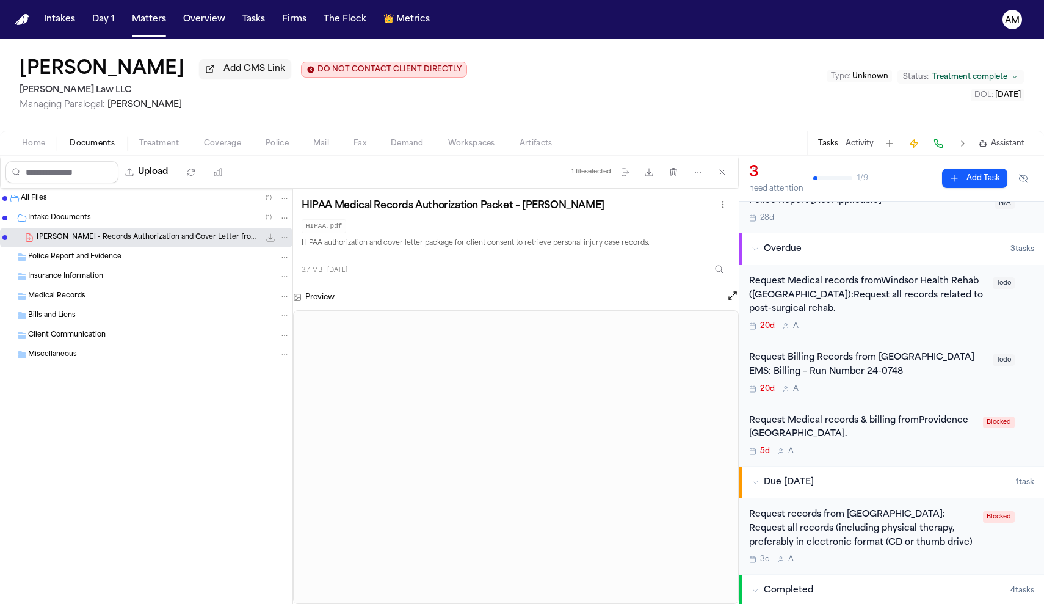
scroll to position [52, 0]
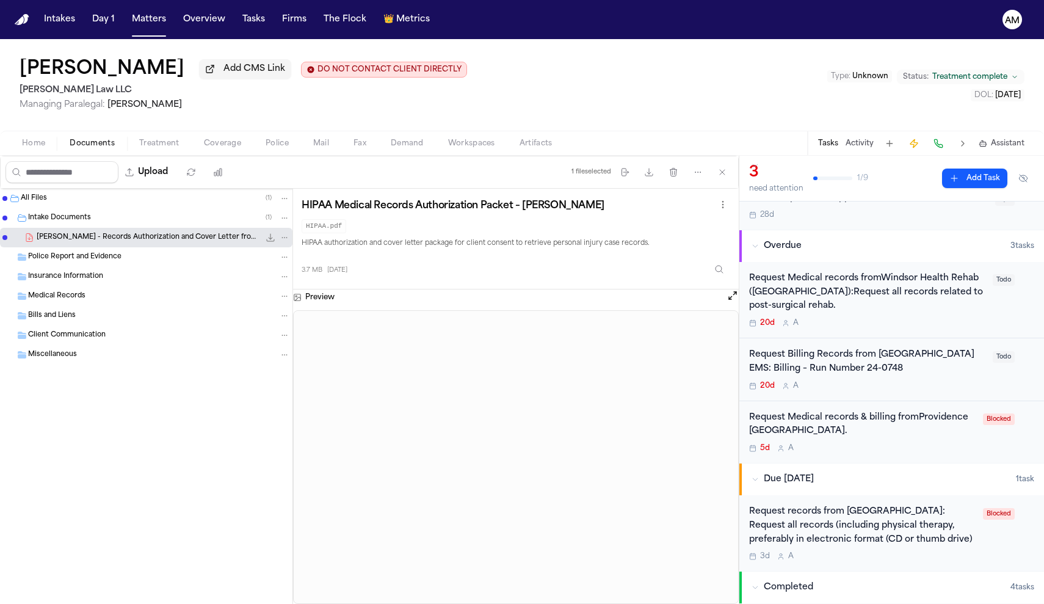
click at [883, 316] on div "Request Medical records fromWindsor Health Rehab (Salem):Request all records re…" at bounding box center [867, 300] width 236 height 56
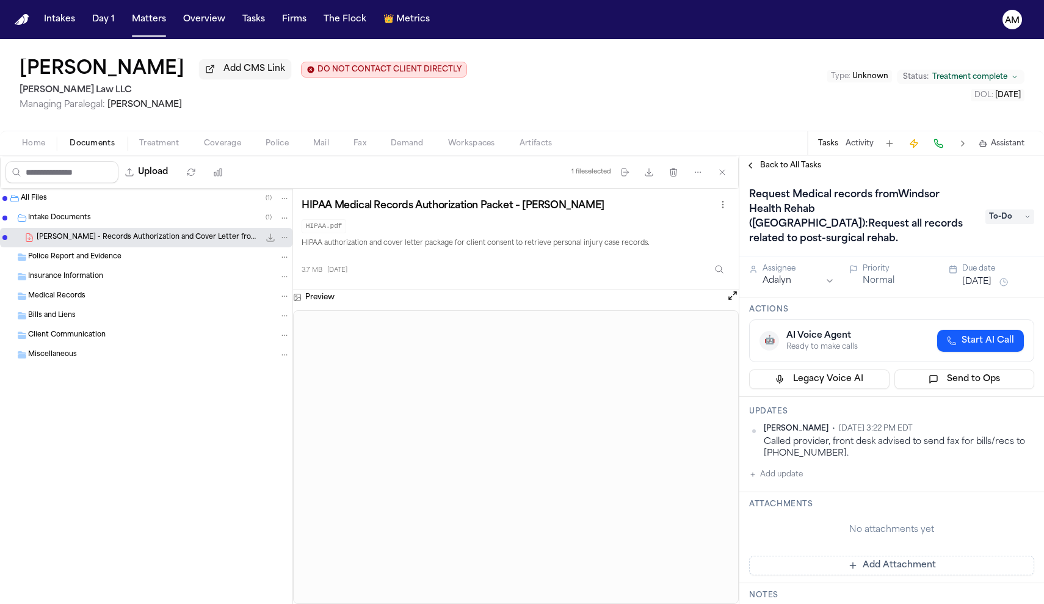
click at [805, 170] on span "Back to All Tasks" at bounding box center [790, 166] width 61 height 10
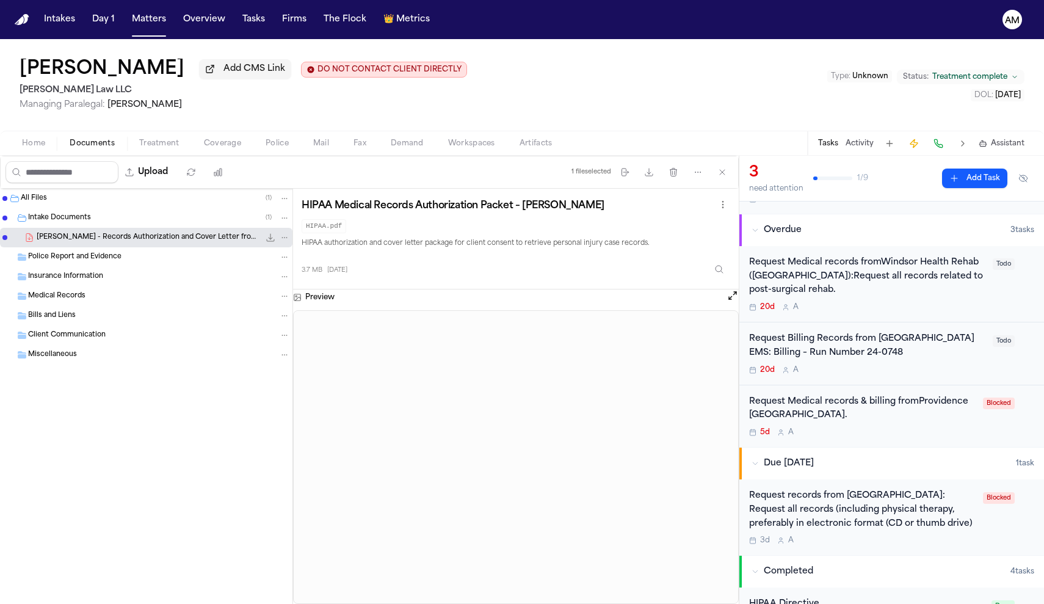
scroll to position [90, 0]
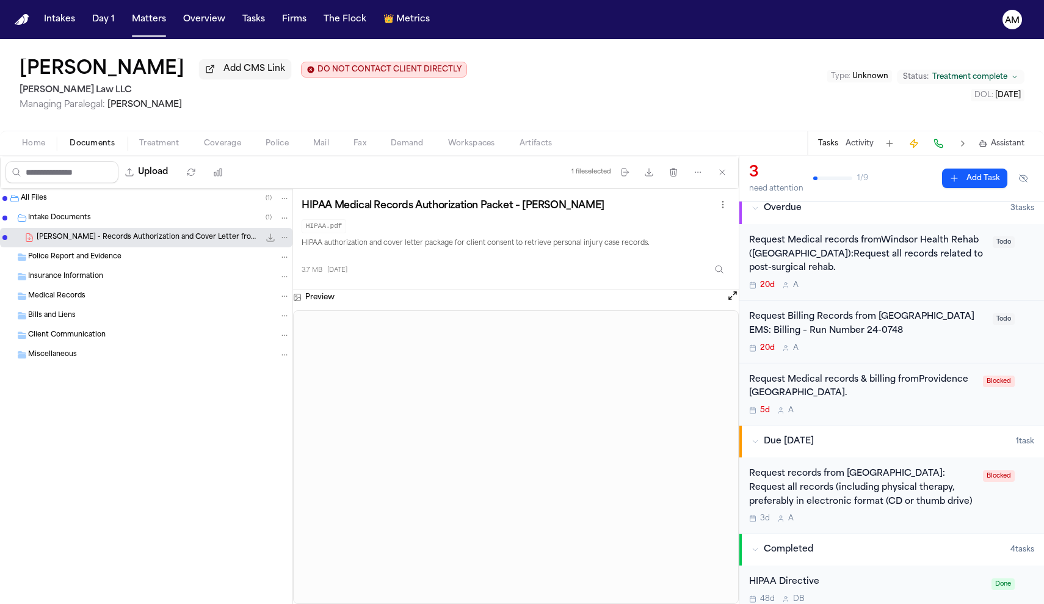
click at [829, 399] on div "Request Medical records & billing fromProvidence St. Joseph’s Hospital." at bounding box center [862, 387] width 227 height 28
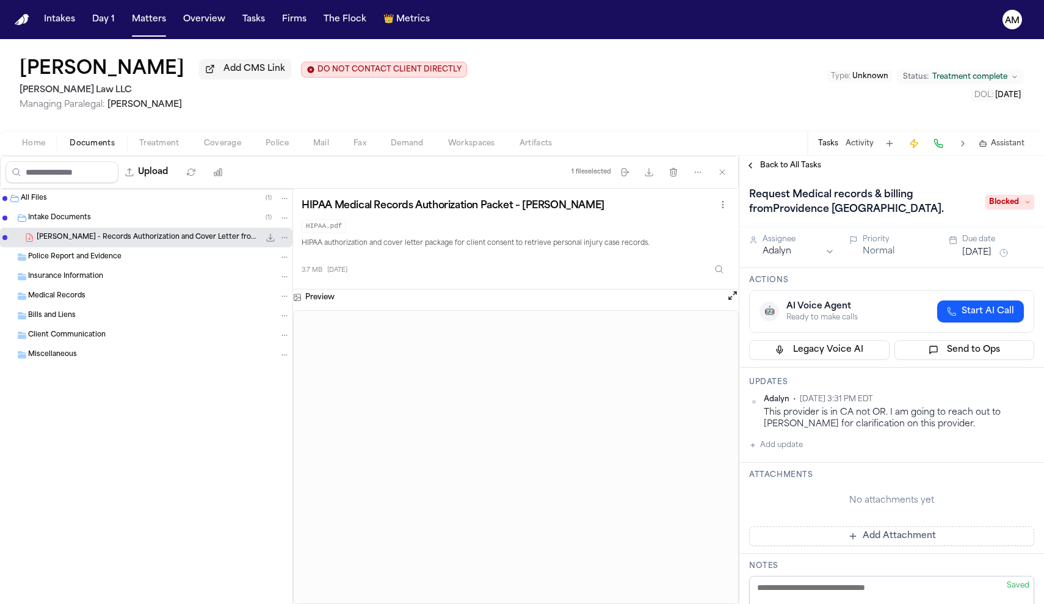
click at [796, 174] on div "Back to All Tasks" at bounding box center [892, 166] width 305 height 20
click at [796, 168] on span "Back to All Tasks" at bounding box center [790, 166] width 61 height 10
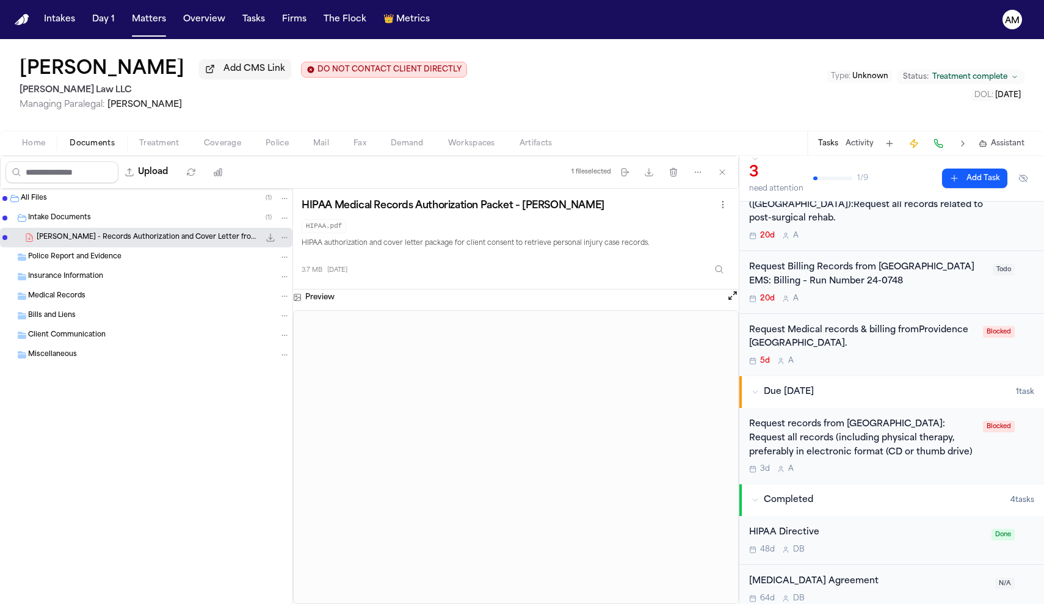
scroll to position [154, 0]
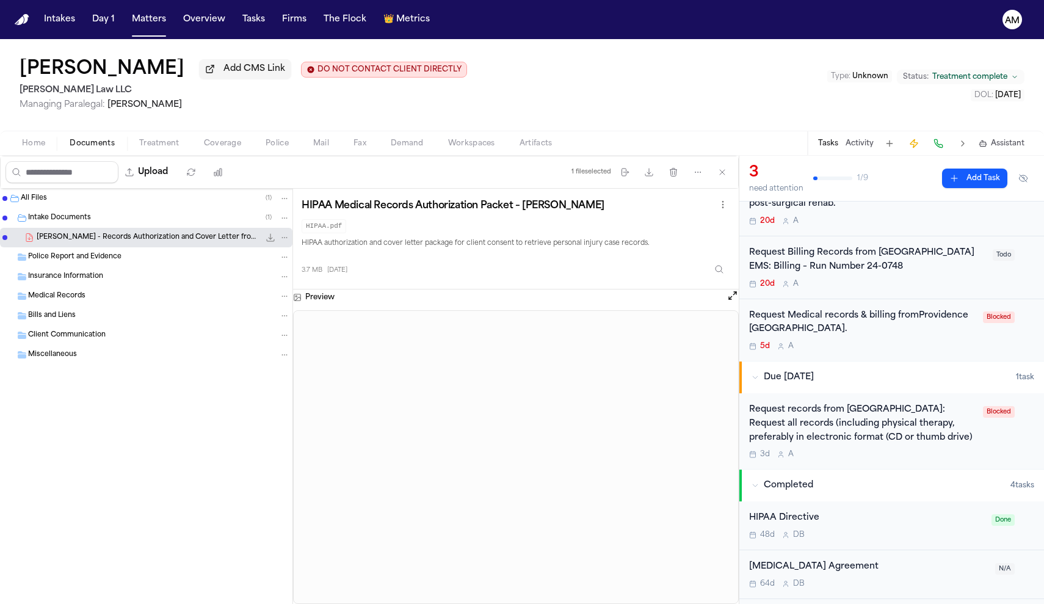
click at [881, 263] on div "Request Billing Records from Wallowa Memorial Hospital EMS: Billing – Run Numbe…" at bounding box center [867, 260] width 236 height 28
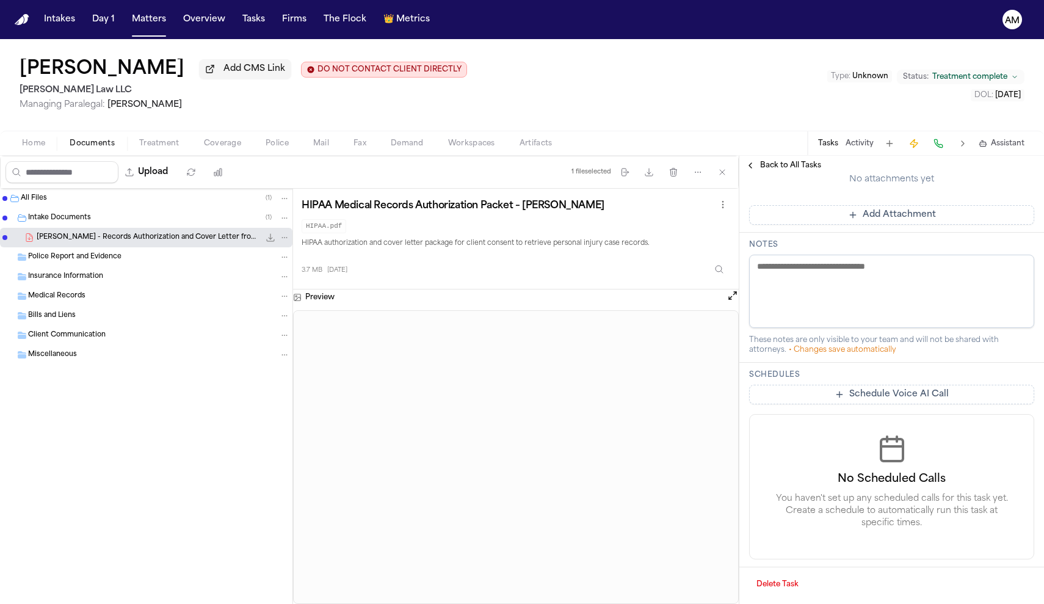
scroll to position [346, 0]
